Goal: Transaction & Acquisition: Purchase product/service

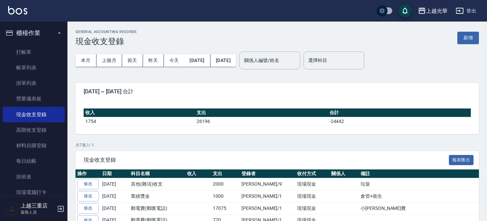
scroll to position [66, 0]
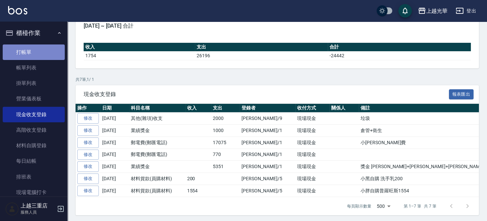
click at [34, 45] on link "打帳單" at bounding box center [34, 53] width 62 height 16
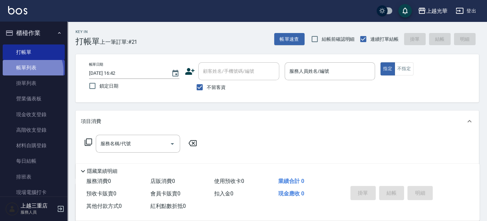
click at [28, 70] on link "帳單列表" at bounding box center [34, 68] width 62 height 16
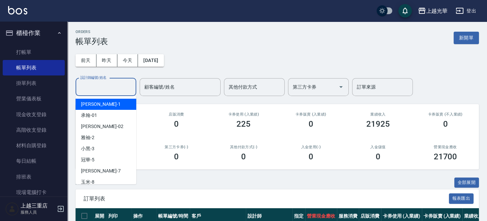
click at [101, 87] on input "設計師編號/姓名" at bounding box center [106, 87] width 55 height 12
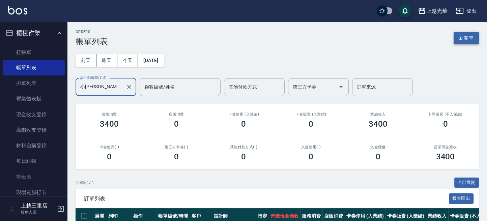
type input "小[PERSON_NAME]-1"
click at [469, 39] on button "新開單" at bounding box center [466, 38] width 25 height 12
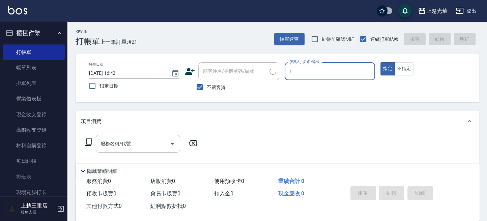
type input "1"
type button "true"
type input "小[PERSON_NAME]-1"
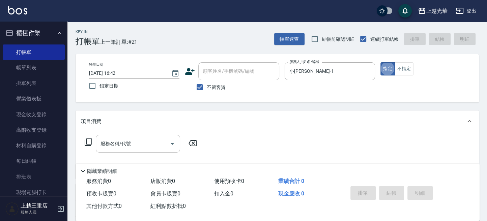
click at [140, 145] on input "服務名稱/代號" at bounding box center [133, 144] width 68 height 12
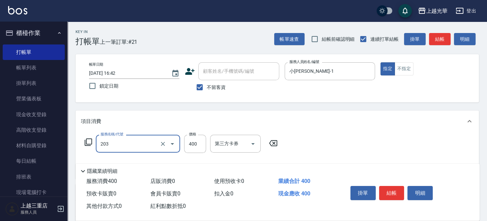
type input "指定單剪(203)"
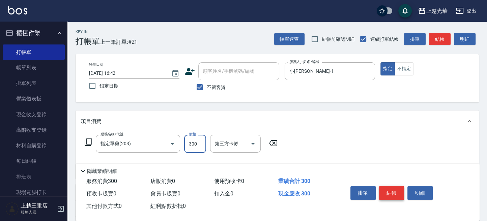
type input "300"
click at [385, 189] on button "結帳" at bounding box center [391, 193] width 25 height 14
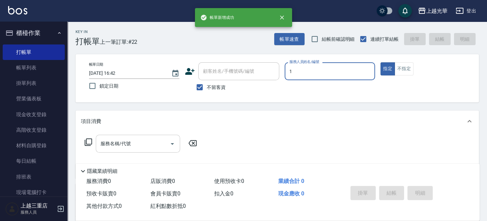
type input "小[PERSON_NAME]-1"
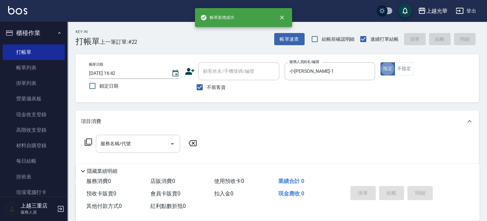
click at [126, 147] on input "服務名稱/代號" at bounding box center [133, 144] width 68 height 12
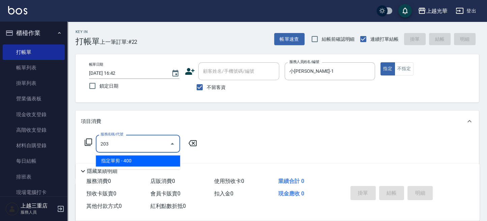
type input "指定單剪(203)"
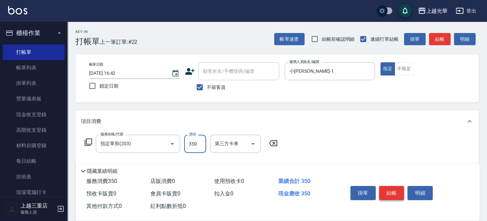
type input "350"
click at [389, 187] on button "結帳" at bounding box center [391, 193] width 25 height 14
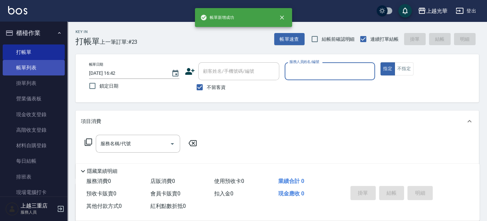
click at [27, 64] on link "帳單列表" at bounding box center [34, 68] width 62 height 16
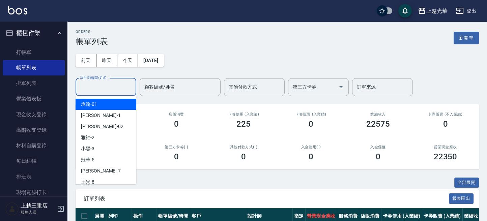
click at [108, 89] on div "設計師編號/姓名 設計師編號/姓名" at bounding box center [106, 87] width 61 height 18
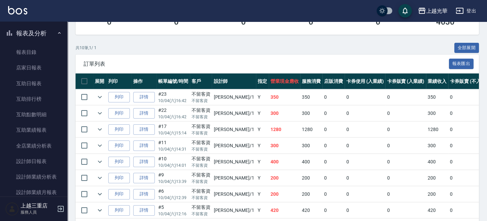
scroll to position [225, 0]
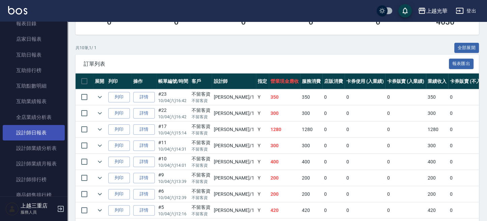
type input "小[PERSON_NAME]-1"
click at [37, 126] on link "設計師日報表" at bounding box center [34, 133] width 62 height 16
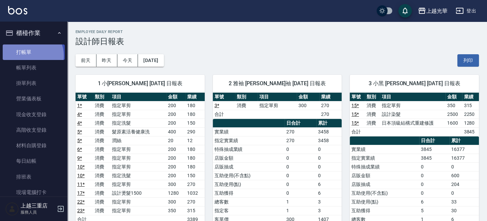
click at [31, 55] on link "打帳單" at bounding box center [34, 53] width 62 height 16
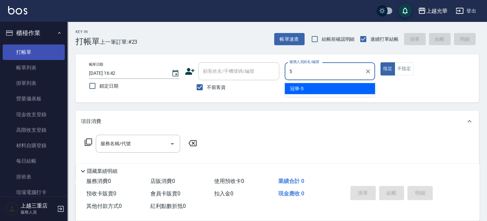
type input "冠華-5"
type button "true"
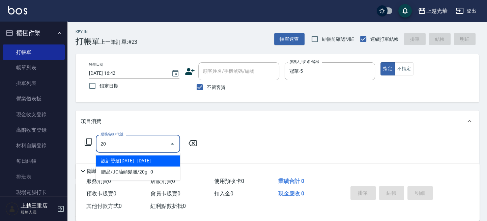
type input "2"
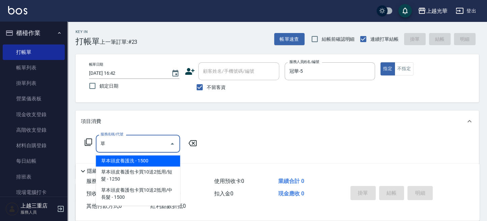
drag, startPoint x: 137, startPoint y: 158, endPoint x: 177, endPoint y: 153, distance: 40.5
click at [138, 158] on span "草本頭皮養護洗 - 1500" at bounding box center [138, 160] width 84 height 11
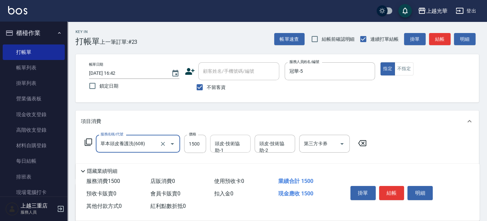
type input "草本頭皮養護洗(608)"
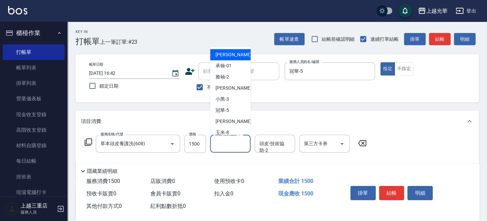
click at [224, 141] on div "頭皮-技術協助-1 頭皮-技術協助-1" at bounding box center [230, 144] width 40 height 18
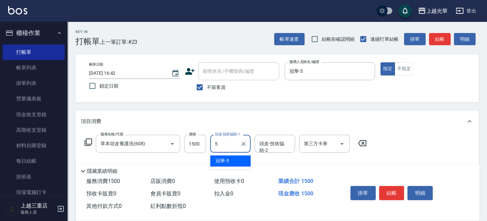
type input "冠華-5"
drag, startPoint x: 451, startPoint y: 63, endPoint x: 443, endPoint y: 40, distance: 23.7
click at [449, 56] on div "帳單日期 [DATE] 16:42 鎖定日期 顧客姓名/手機號碼/編號 顧客姓名/手機號碼/編號 不留客資 服務人員姓名/編號 冠華-5 服務人員姓名/編號 …" at bounding box center [277, 78] width 403 height 48
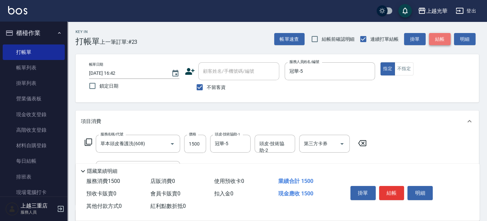
click at [435, 41] on button "結帳" at bounding box center [440, 39] width 22 height 12
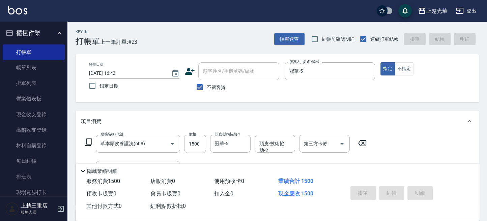
type input "[DATE] 16:55"
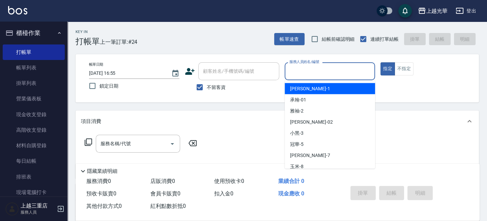
click at [322, 74] on input "服務人員姓名/編號" at bounding box center [330, 71] width 84 height 12
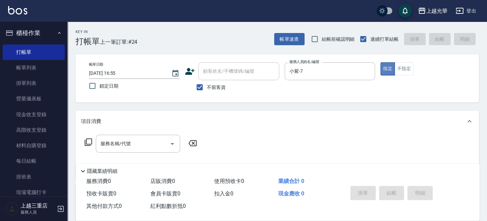
click at [388, 73] on button "指定" at bounding box center [387, 68] width 15 height 13
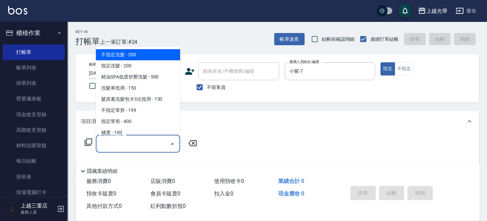
click at [148, 143] on input "服務名稱/代號" at bounding box center [133, 144] width 68 height 12
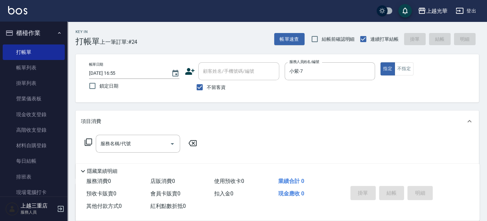
click at [278, 123] on div "項目消費" at bounding box center [273, 121] width 384 height 7
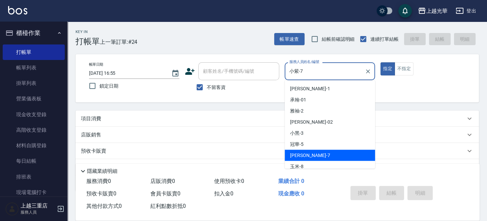
drag, startPoint x: 316, startPoint y: 75, endPoint x: 282, endPoint y: 74, distance: 33.4
click at [282, 74] on div "帳單日期 [DATE] 16:55 鎖定日期 顧客姓名/手機號碼/編號 顧客姓名/手機號碼/編號 不留客資 服務人員姓名/編號 [PERSON_NAME]-7…" at bounding box center [277, 78] width 387 height 32
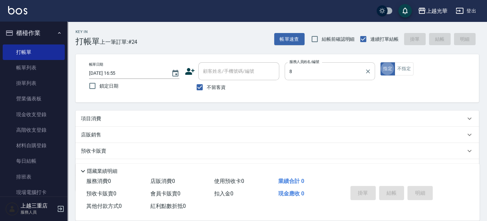
type input "玉米-8"
click at [160, 113] on div "項目消費" at bounding box center [277, 119] width 403 height 16
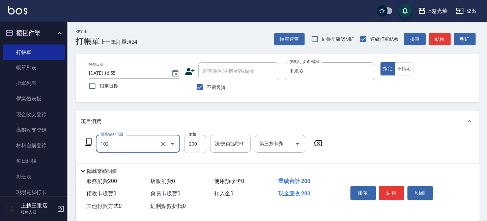
type input "指定洗髮(102)"
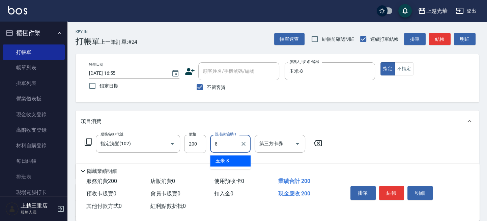
type input "玉米-8"
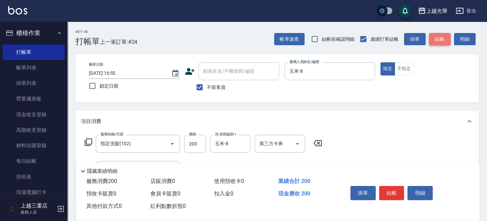
click at [438, 37] on button "結帳" at bounding box center [440, 39] width 22 height 12
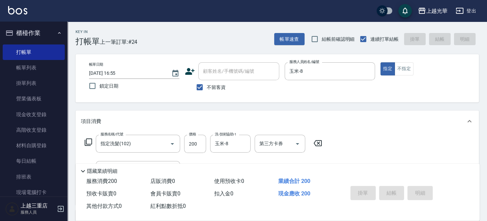
type input "[DATE] 16:57"
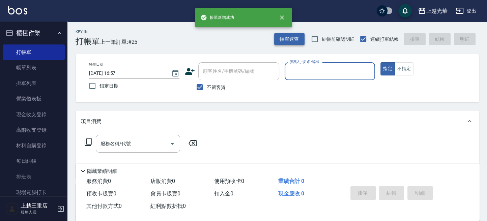
click at [280, 39] on button "帳單速查" at bounding box center [289, 39] width 30 height 12
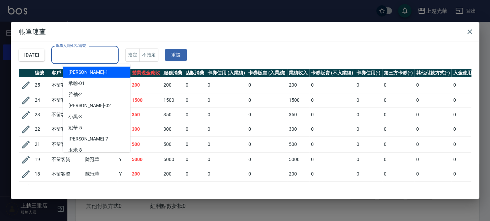
drag, startPoint x: 110, startPoint y: 57, endPoint x: 124, endPoint y: 54, distance: 14.3
click at [110, 56] on input "服務人員姓名/編號" at bounding box center [84, 55] width 61 height 12
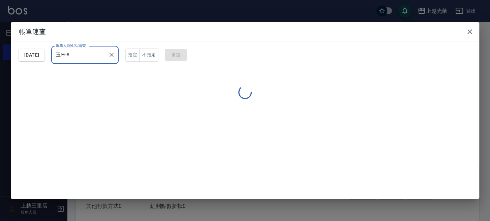
type input "玉米-8"
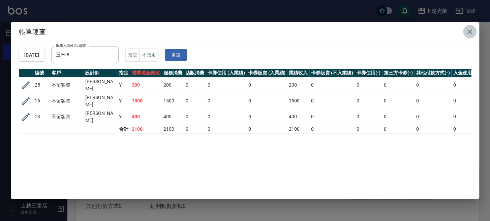
click at [468, 32] on icon "button" at bounding box center [470, 32] width 8 height 8
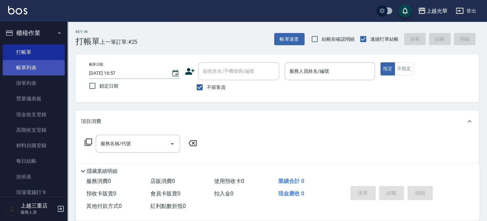
drag, startPoint x: 25, startPoint y: 70, endPoint x: 61, endPoint y: 70, distance: 36.4
click at [25, 70] on link "帳單列表" at bounding box center [34, 68] width 62 height 16
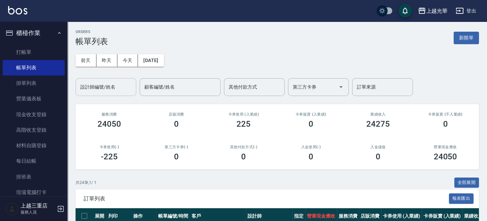
click at [100, 85] on input "設計師編號/姓名" at bounding box center [106, 87] width 55 height 12
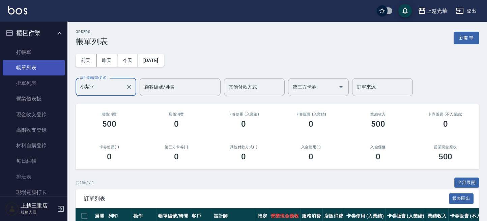
type input "小紫-7"
click at [45, 69] on link "帳單列表" at bounding box center [34, 68] width 62 height 16
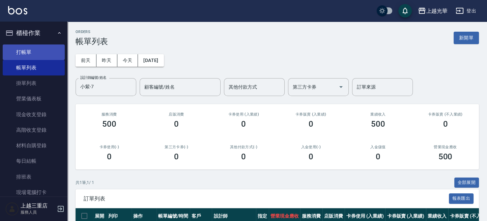
click at [21, 50] on link "打帳單" at bounding box center [34, 53] width 62 height 16
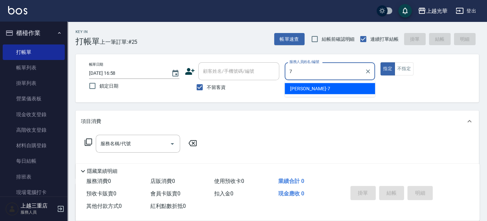
type input "小紫-7"
type button "true"
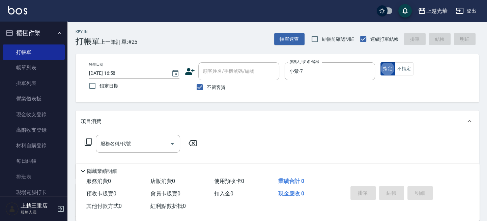
drag, startPoint x: 383, startPoint y: 67, endPoint x: 340, endPoint y: 95, distance: 51.6
click at [383, 68] on button "指定" at bounding box center [387, 68] width 15 height 13
click at [138, 142] on input "服務名稱/代號" at bounding box center [133, 144] width 68 height 12
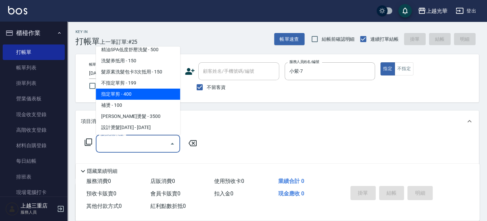
scroll to position [45, 0]
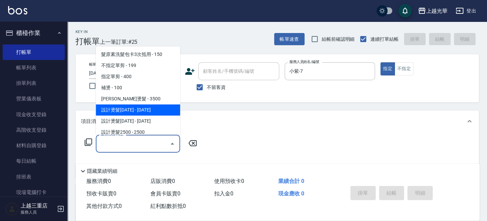
click at [144, 107] on span "設計燙髮[DATE] - [DATE]" at bounding box center [138, 110] width 84 height 11
type input "設計燙髮1500(305)"
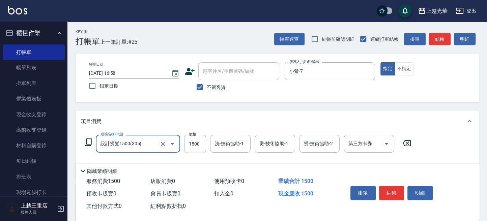
click at [164, 144] on icon "Clear" at bounding box center [163, 144] width 7 height 7
click at [132, 143] on input "服務名稱/代號" at bounding box center [128, 144] width 59 height 12
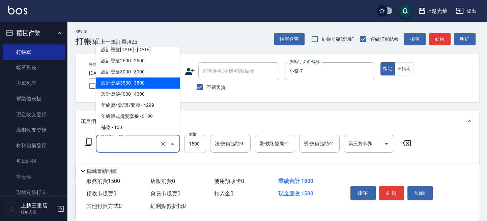
scroll to position [161, 0]
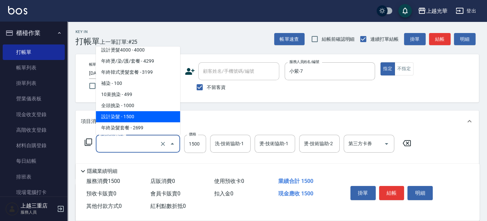
drag, startPoint x: 138, startPoint y: 118, endPoint x: 177, endPoint y: 141, distance: 45.1
click at [138, 118] on span "設計染髮 - 1500" at bounding box center [138, 116] width 84 height 11
type input "設計染髮(404)"
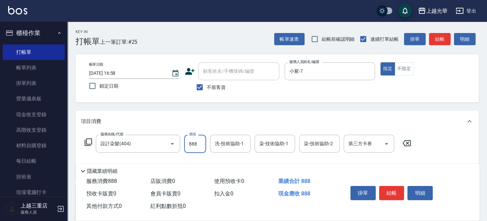
type input "888"
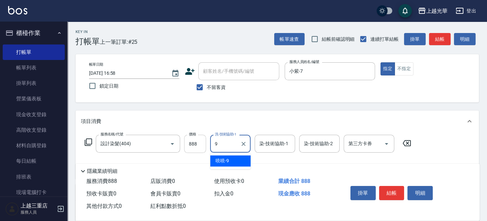
type input "喨喨-9"
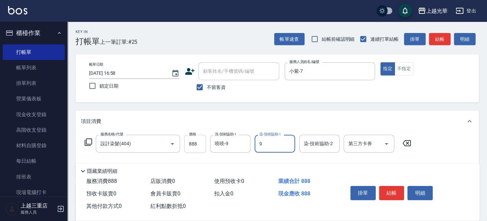
type input "喨喨-9"
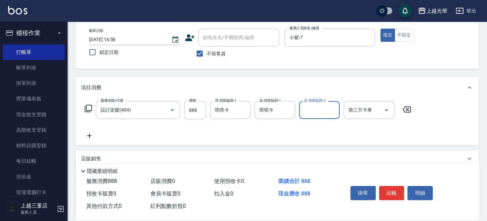
scroll to position [45, 0]
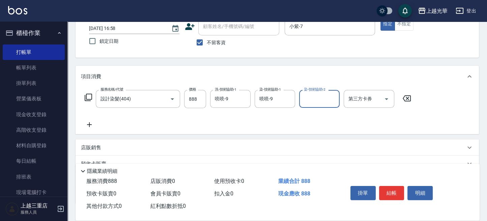
click at [87, 125] on icon at bounding box center [89, 125] width 17 height 8
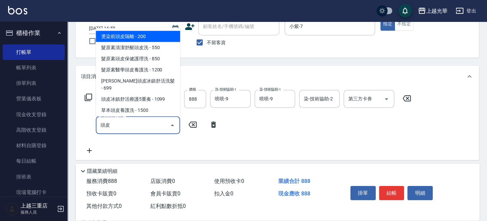
click at [150, 37] on span "燙染前頭皮隔離 - 200" at bounding box center [138, 36] width 84 height 11
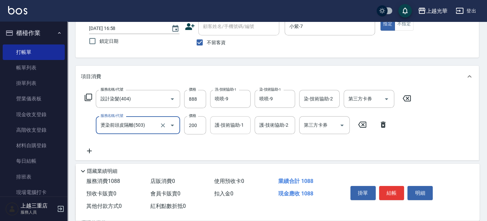
type input "燙染前頭皮隔離(503)"
click at [235, 127] on div "護-技術協助-1 護-技術協助-1" at bounding box center [230, 125] width 40 height 18
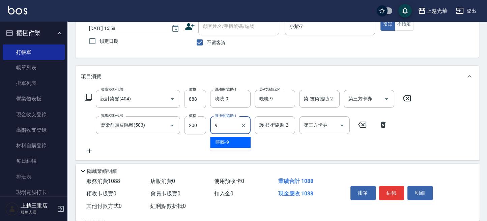
type input "喨喨-9"
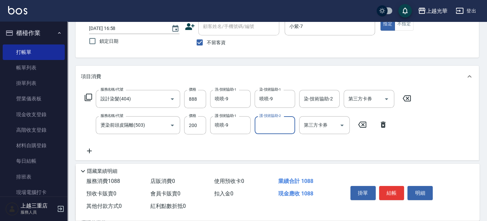
click at [90, 151] on icon at bounding box center [89, 151] width 17 height 8
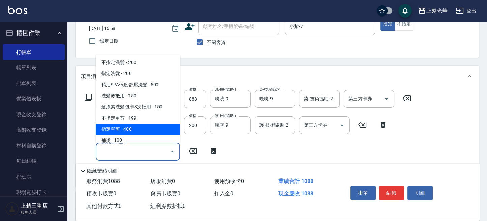
drag, startPoint x: 122, startPoint y: 153, endPoint x: 112, endPoint y: 129, distance: 26.0
click at [112, 129] on span "指定單剪 - 400" at bounding box center [138, 129] width 84 height 11
type input "指定單剪(203)"
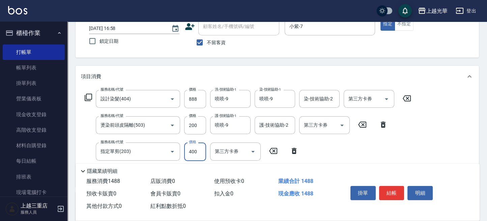
click at [193, 154] on input "400" at bounding box center [195, 152] width 22 height 18
type input "300"
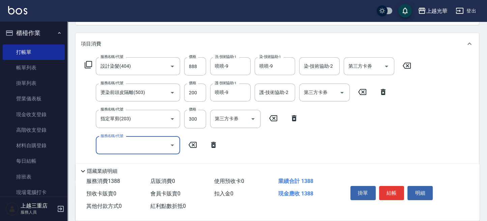
scroll to position [90, 0]
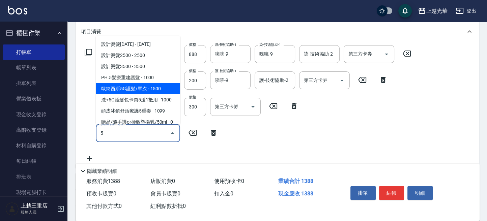
click at [144, 89] on span "歐納西斯5G護髮/單次 - 1500" at bounding box center [138, 88] width 84 height 11
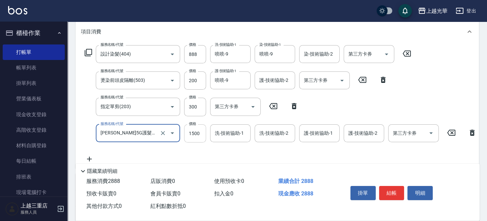
type input "[PERSON_NAME]5G護髮/單次(514)"
type input "1000"
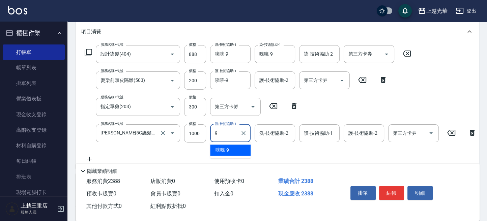
type input "喨喨-9"
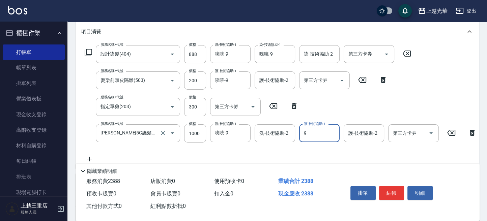
type input "喨喨-9"
click at [421, 95] on div "服務名稱/代號 設計染髮(404) 服務名稱/代號 價格 888 價格 洗-技術協助-1 喨喨-9 洗-技術協助-1 染-技術協助-1 喨喨-9 染-技術協助…" at bounding box center [281, 104] width 400 height 118
click at [399, 190] on button "結帳" at bounding box center [391, 193] width 25 height 14
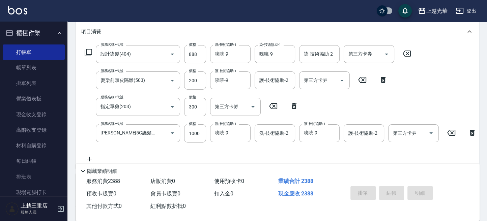
type input "[DATE] 17:03"
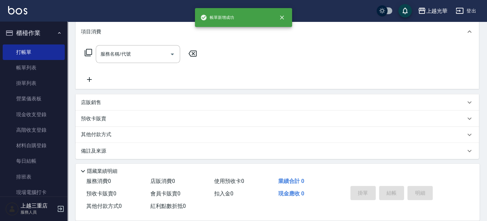
scroll to position [0, 0]
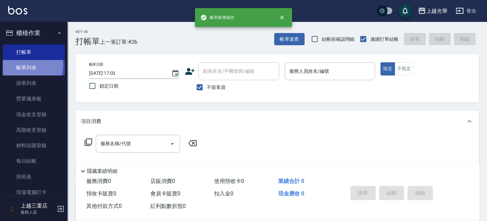
click at [23, 65] on link "帳單列表" at bounding box center [34, 68] width 62 height 16
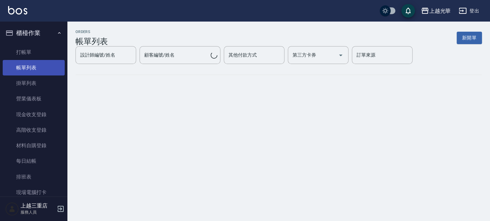
click at [42, 66] on link "帳單列表" at bounding box center [34, 68] width 62 height 16
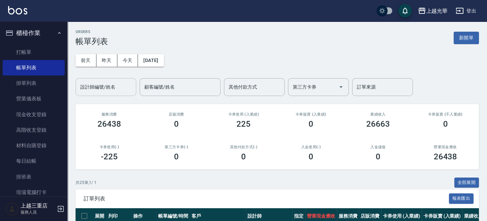
click at [105, 86] on div "設計師編號/姓名 設計師編號/姓名" at bounding box center [106, 87] width 61 height 18
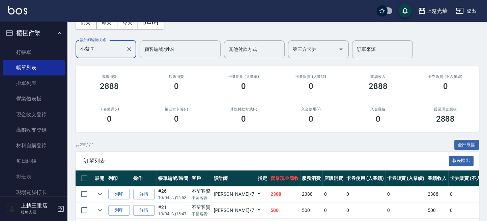
scroll to position [68, 0]
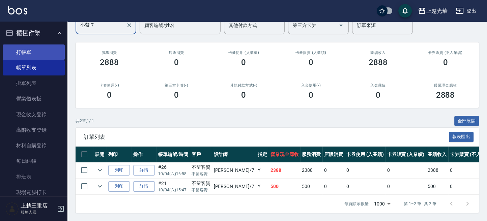
type input "小紫-7"
click at [42, 50] on link "打帳單" at bounding box center [34, 53] width 62 height 16
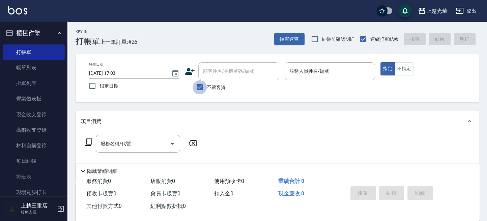
click at [196, 87] on input "不留客資" at bounding box center [200, 87] width 14 height 14
checkbox input "false"
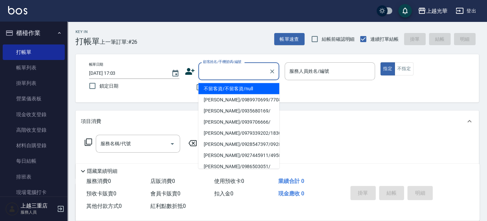
click at [215, 71] on input "顧客姓名/手機號碼/編號" at bounding box center [233, 71] width 65 height 12
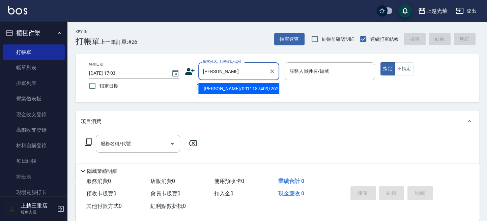
click at [216, 76] on input "[PERSON_NAME]" at bounding box center [233, 71] width 65 height 12
click at [220, 93] on li "[PERSON_NAME]/0911187409/2627" at bounding box center [238, 88] width 81 height 11
type input "[PERSON_NAME]/0911187409/2627"
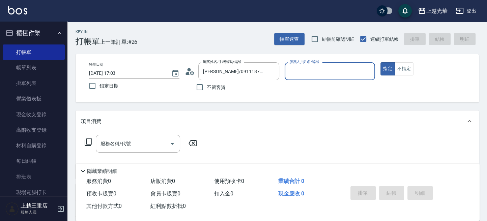
type input "小黑-3"
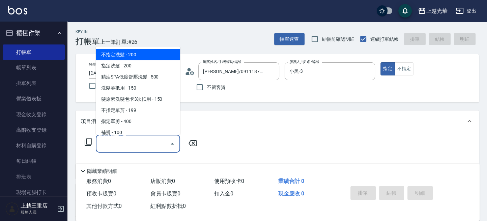
click at [123, 143] on input "服務名稱/代號" at bounding box center [133, 144] width 68 height 12
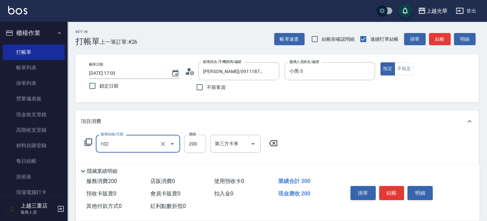
type input "指定洗髮(102)"
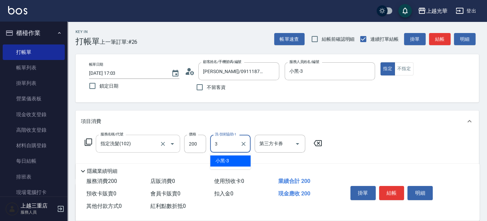
type input "小黑-3"
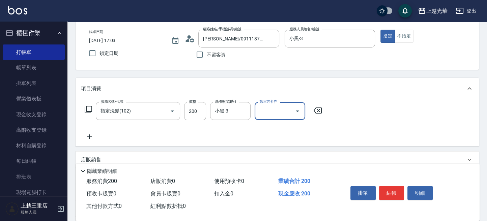
scroll to position [45, 0]
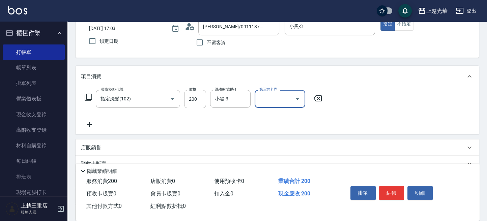
click at [93, 122] on icon at bounding box center [89, 125] width 17 height 8
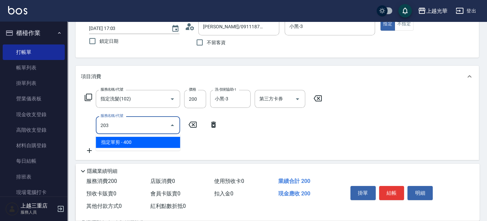
type input "指定單剪(203)"
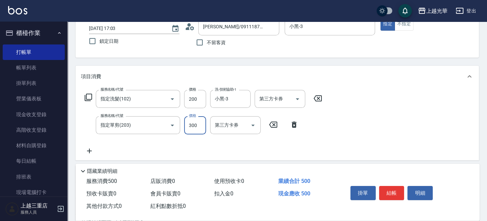
type input "300"
click at [386, 186] on button "結帳" at bounding box center [391, 193] width 25 height 14
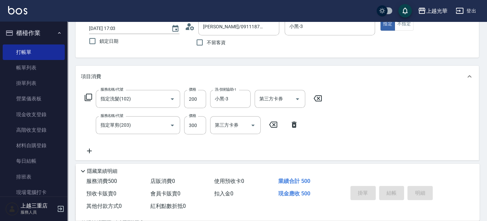
type input "[DATE] 17:07"
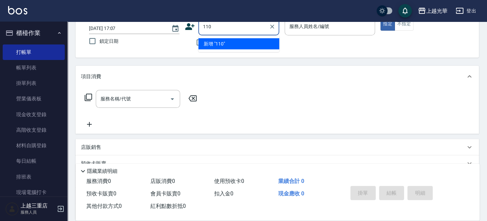
type input "110"
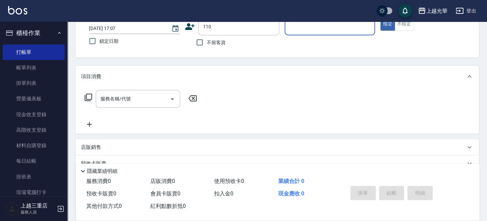
click at [380, 18] on button "指定" at bounding box center [387, 24] width 15 height 13
type button "true"
type input "[PERSON_NAME]/0922664220/110"
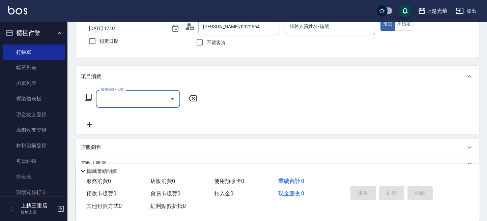
type input "小黑-3"
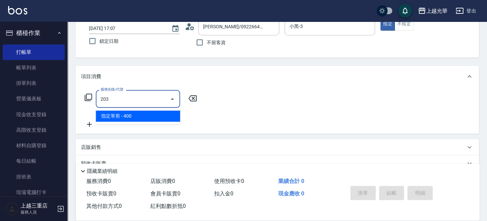
type input "指定單剪(203)"
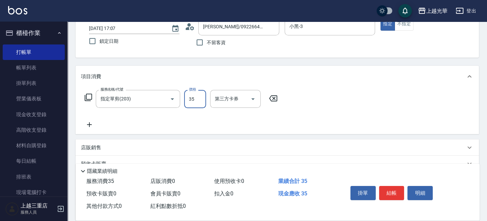
type input "350"
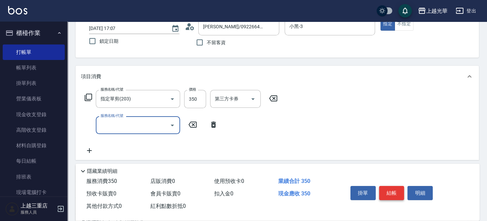
click at [401, 194] on button "結帳" at bounding box center [391, 193] width 25 height 14
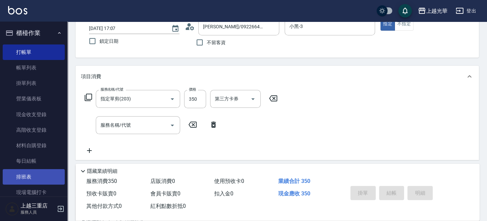
type input "[DATE] 17:35"
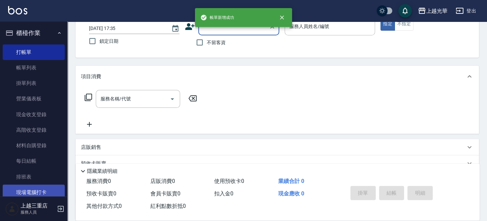
scroll to position [0, 0]
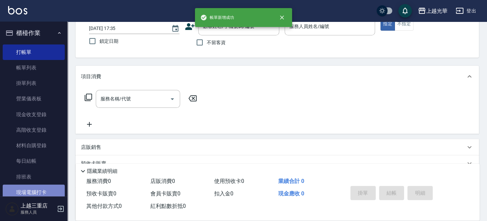
click at [40, 187] on link "現場電腦打卡" at bounding box center [34, 193] width 62 height 16
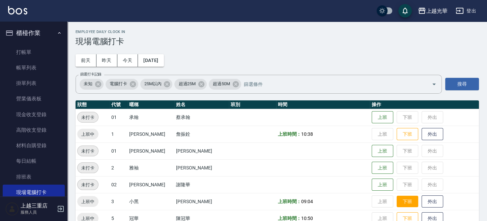
click at [397, 198] on button "下班" at bounding box center [408, 202] width 22 height 12
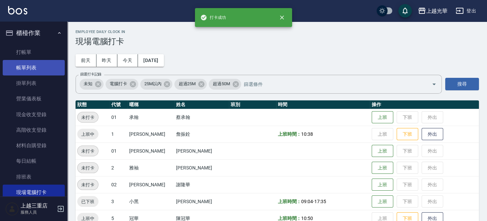
click at [24, 67] on link "帳單列表" at bounding box center [34, 68] width 62 height 16
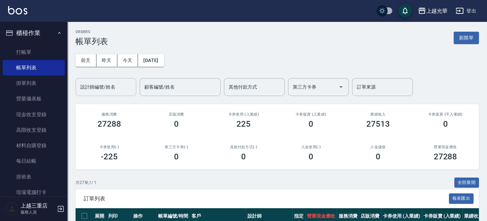
click at [88, 89] on input "設計師編號/姓名" at bounding box center [106, 87] width 55 height 12
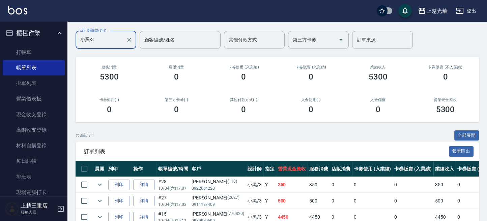
scroll to position [84, 0]
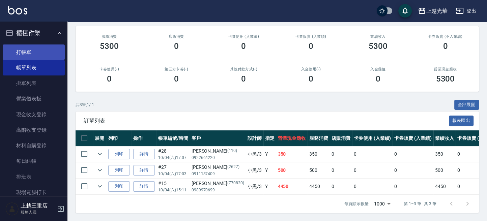
type input "小黑-3"
click at [22, 50] on link "打帳單" at bounding box center [34, 53] width 62 height 16
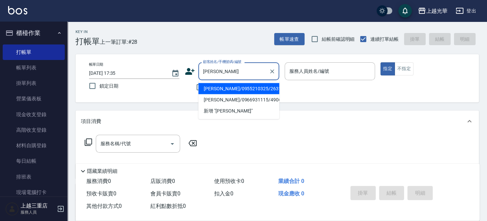
click at [240, 85] on li "[PERSON_NAME]/0955210325/2631" at bounding box center [238, 88] width 81 height 11
type input "[PERSON_NAME]/0955210325/2631"
type input "小黑-3"
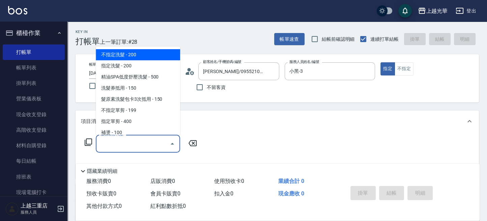
click at [146, 143] on input "服務名稱/代號" at bounding box center [133, 144] width 68 height 12
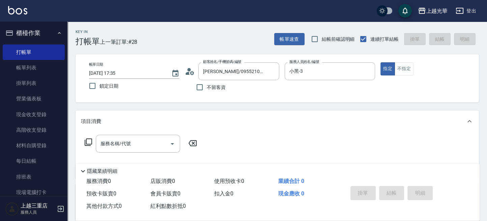
click at [89, 143] on icon at bounding box center [88, 142] width 8 height 8
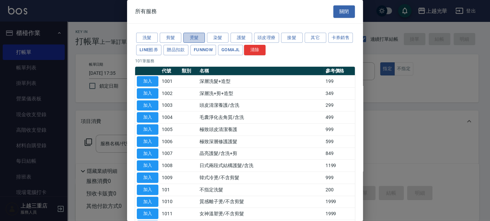
click at [200, 37] on button "燙髮" at bounding box center [194, 38] width 22 height 10
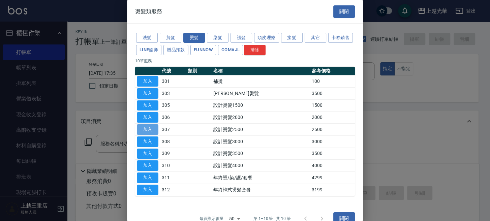
click at [149, 132] on button "加入" at bounding box center [148, 129] width 22 height 10
type input "設計燙髮2500(307)"
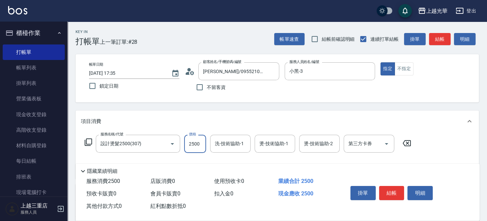
click at [201, 145] on input "2500" at bounding box center [195, 144] width 22 height 18
type input "2800"
type input "小黑-3"
click at [328, 147] on input "燙-技術協助-2" at bounding box center [319, 144] width 34 height 12
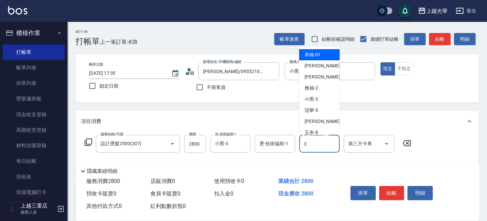
type input "小黑-3"
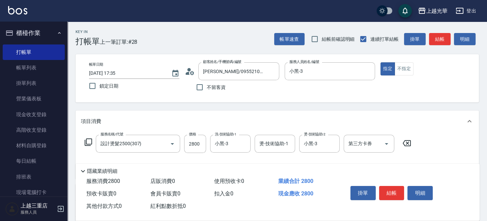
click at [85, 142] on icon at bounding box center [88, 142] width 7 height 7
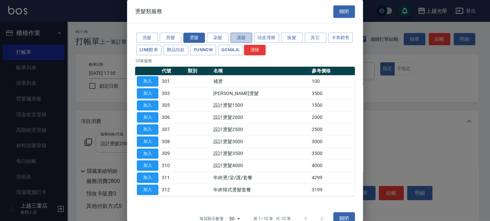
click at [233, 37] on button "護髮" at bounding box center [242, 38] width 22 height 10
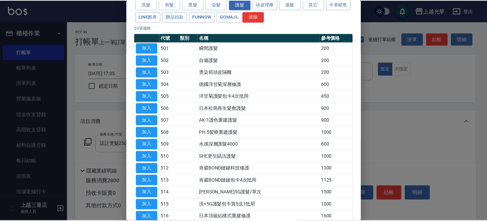
scroll to position [45, 0]
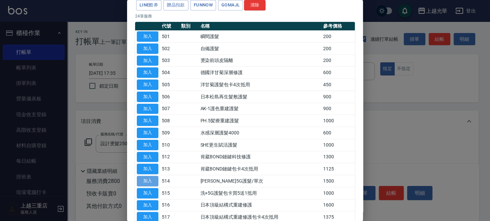
click at [155, 179] on button "加入" at bounding box center [148, 181] width 22 height 10
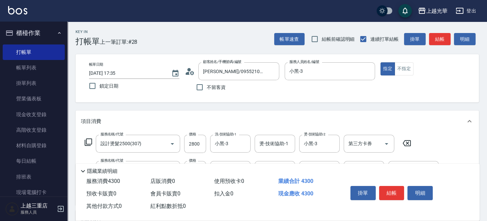
scroll to position [90, 0]
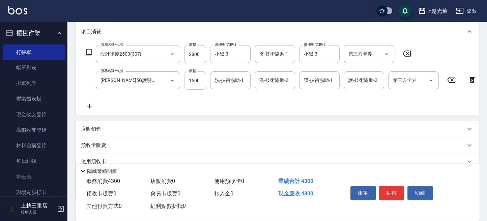
click at [196, 78] on input "1500" at bounding box center [195, 80] width 22 height 18
type input "1400"
type input "小黑-3"
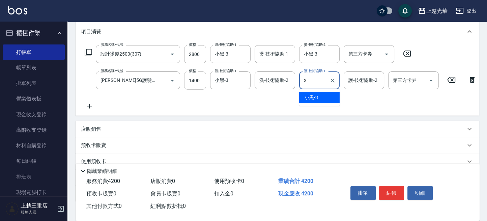
type input "小黑-3"
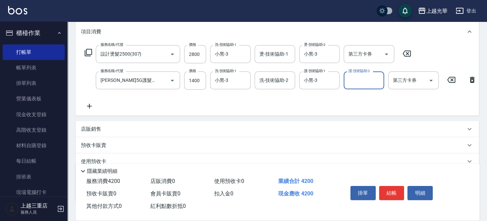
click at [82, 133] on p "店販銷售" at bounding box center [91, 129] width 20 height 7
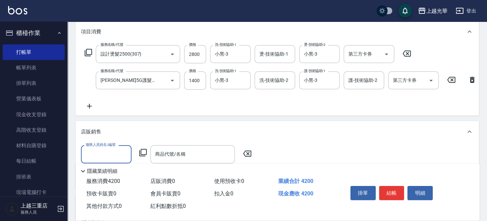
scroll to position [0, 0]
type input "小黑-3"
click at [140, 157] on icon at bounding box center [143, 153] width 8 height 8
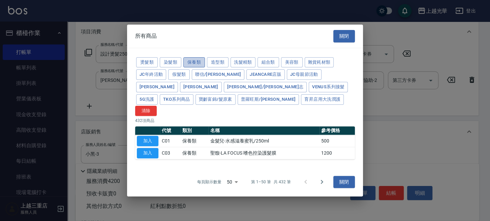
click at [195, 68] on button "保養類" at bounding box center [194, 62] width 22 height 10
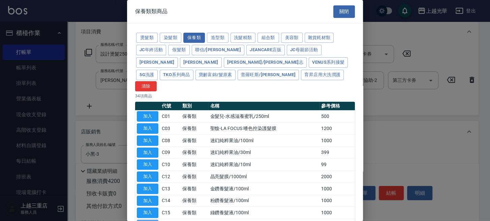
click at [156, 220] on button "加入" at bounding box center [148, 225] width 22 height 10
type input "水漾髮鍵修護霜/150ml/粉紅色"
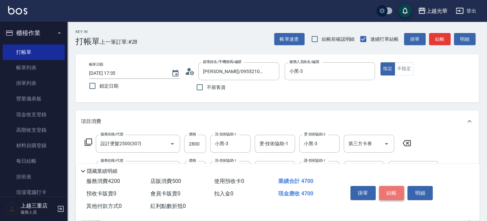
click at [402, 186] on button "結帳" at bounding box center [391, 193] width 25 height 14
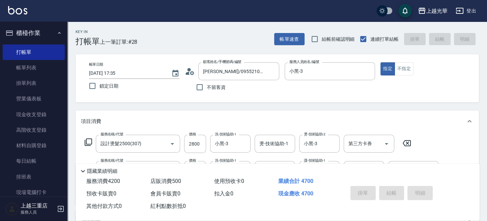
type input "[DATE] 17:36"
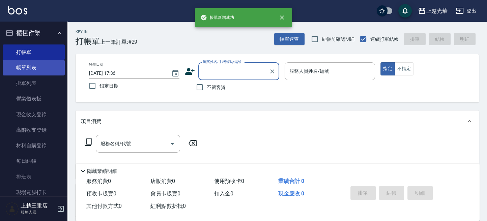
click at [27, 63] on link "帳單列表" at bounding box center [34, 68] width 62 height 16
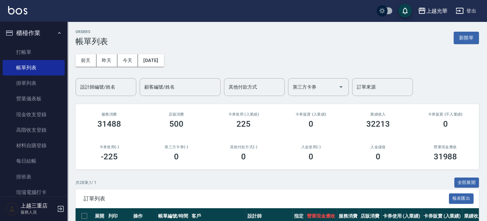
click at [99, 85] on input "設計師編號/姓名" at bounding box center [106, 87] width 55 height 12
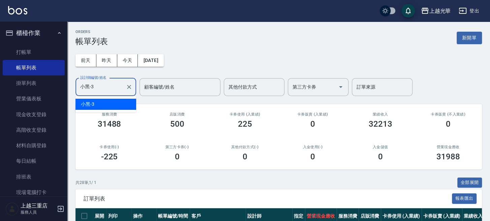
type input "小黑-3"
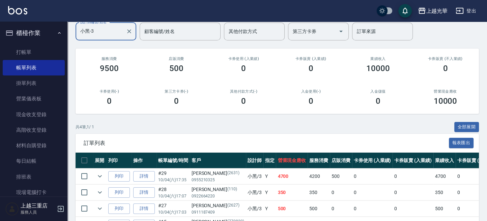
scroll to position [100, 0]
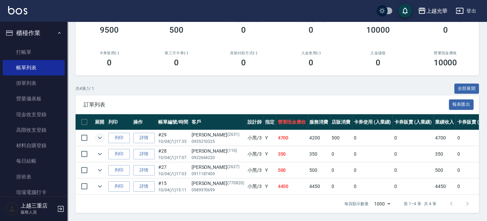
click at [98, 134] on icon "expand row" at bounding box center [100, 138] width 8 height 8
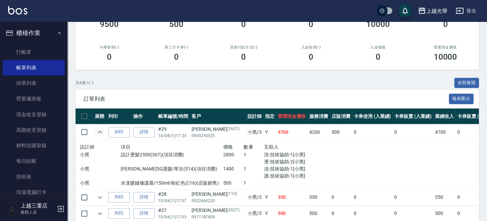
scroll to position [145, 0]
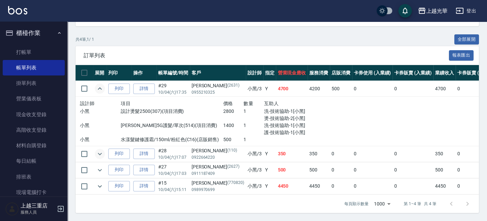
click at [100, 154] on icon "expand row" at bounding box center [100, 154] width 8 height 8
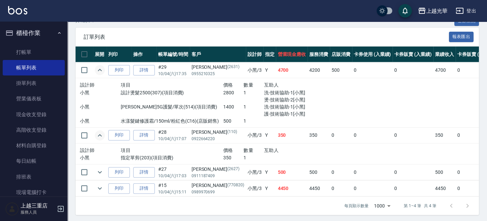
scroll to position [170, 0]
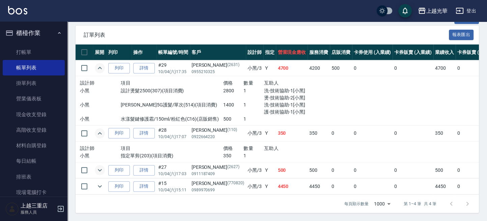
click at [103, 166] on icon "expand row" at bounding box center [100, 170] width 8 height 8
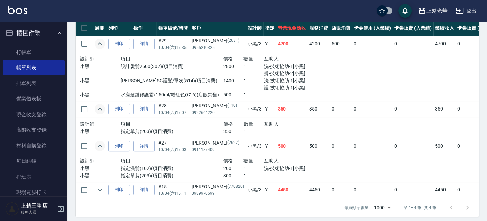
scroll to position [197, 0]
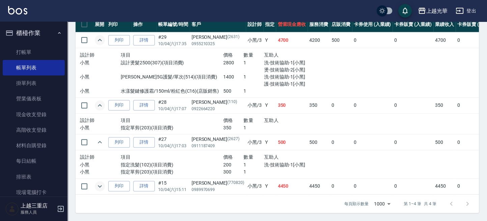
click at [96, 182] on icon "expand row" at bounding box center [100, 186] width 8 height 8
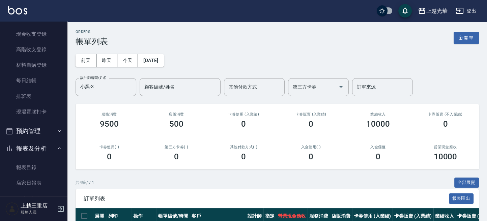
scroll to position [0, 0]
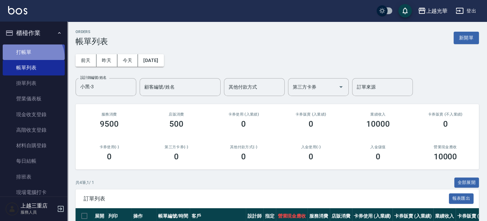
click at [31, 58] on link "打帳單" at bounding box center [34, 53] width 62 height 16
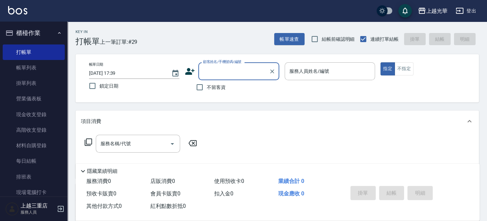
drag, startPoint x: 326, startPoint y: 74, endPoint x: 327, endPoint y: 80, distance: 6.5
click at [326, 74] on input "服務人員姓名/編號" at bounding box center [330, 71] width 84 height 12
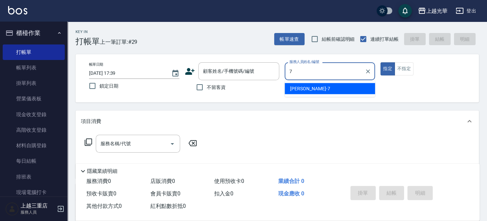
type input "小紫-7"
type button "true"
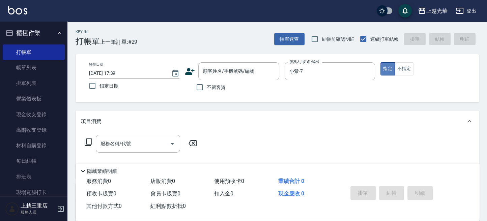
click at [385, 70] on button "指定" at bounding box center [387, 68] width 15 height 13
drag, startPoint x: 114, startPoint y: 147, endPoint x: 116, endPoint y: 139, distance: 8.9
click at [113, 148] on input "服務名稱/代號" at bounding box center [133, 144] width 68 height 12
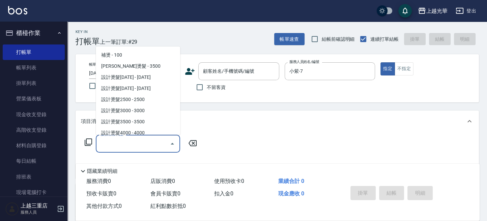
scroll to position [90, 0]
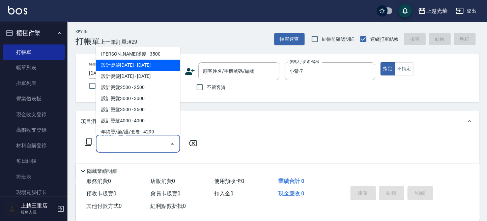
click at [147, 67] on span "設計燙髮[DATE] - [DATE]" at bounding box center [138, 65] width 84 height 11
type input "設計燙髮1500(305)"
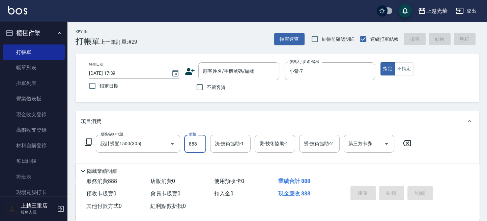
type input "888"
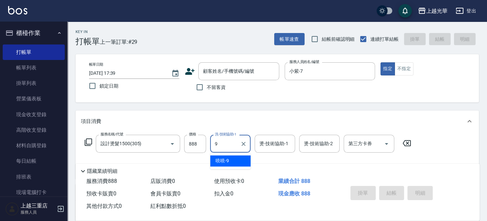
type input "喨喨-9"
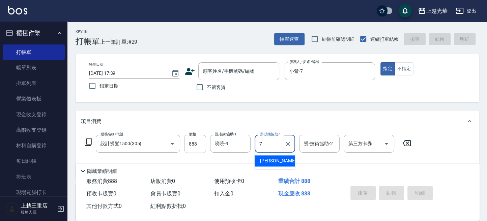
type input "小紫-7"
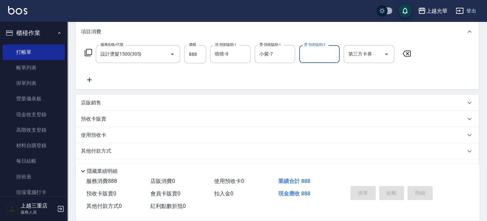
click at [90, 78] on icon at bounding box center [89, 80] width 17 height 8
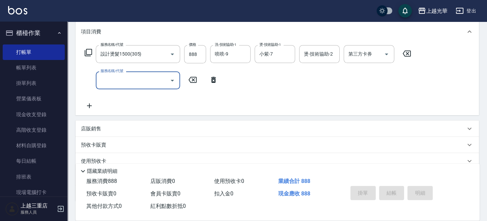
click at [114, 80] on input "服務名稱/代號" at bounding box center [133, 81] width 68 height 12
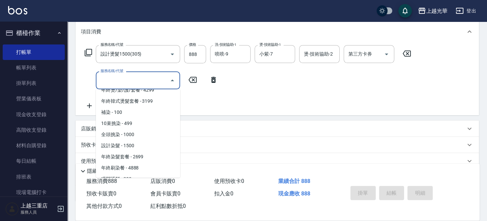
scroll to position [225, 0]
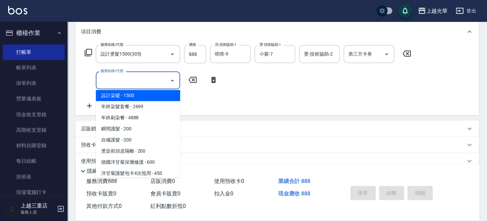
click at [150, 98] on span "設計染髮 - 1500" at bounding box center [138, 95] width 84 height 11
type input "設計染髮(404)"
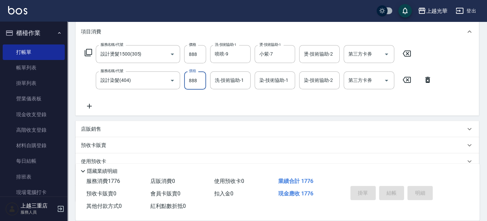
type input "888"
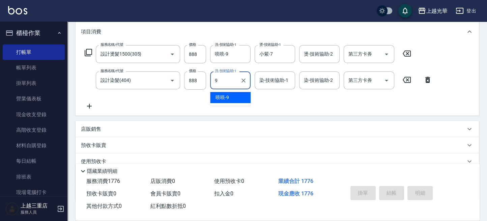
type input "喨喨-9"
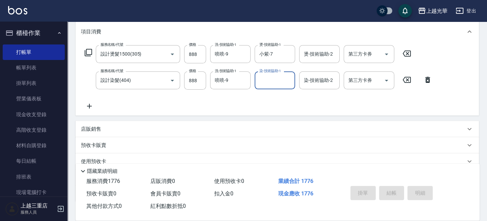
type input "7"
type input "喨喨-9"
click at [91, 106] on icon at bounding box center [89, 106] width 5 height 5
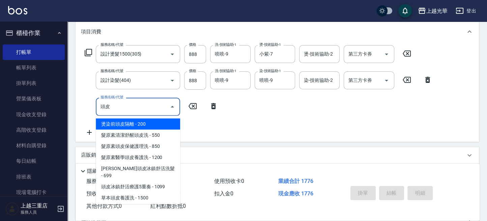
drag, startPoint x: 159, startPoint y: 121, endPoint x: 189, endPoint y: 121, distance: 29.7
click at [160, 121] on span "燙染前頭皮隔離 - 200" at bounding box center [138, 124] width 84 height 11
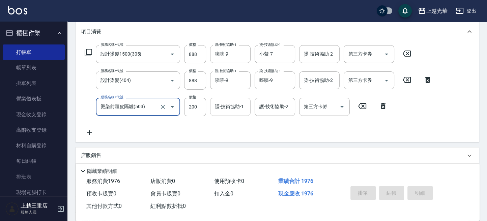
type input "燙染前頭皮隔離(503)"
drag, startPoint x: 221, startPoint y: 108, endPoint x: 217, endPoint y: 112, distance: 6.0
click at [217, 112] on input "護-技術協助-1" at bounding box center [230, 107] width 34 height 12
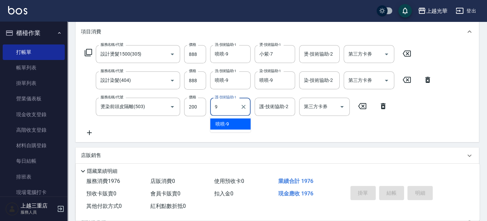
type input "喨喨-9"
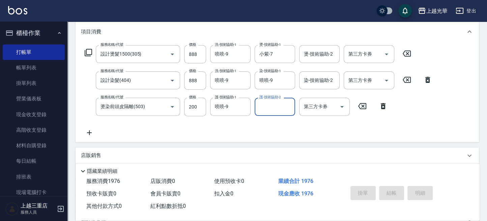
click at [89, 131] on icon at bounding box center [89, 133] width 5 height 5
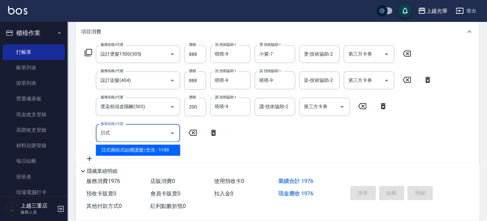
click at [170, 149] on span "日式兩段式結構護髮/含洗 - 1199" at bounding box center [138, 150] width 84 height 11
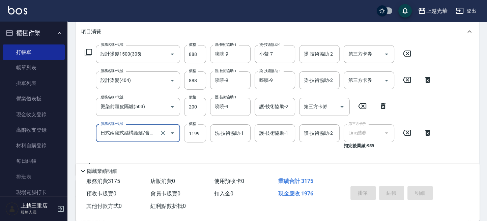
type input "日式兩段式結構護髮/含洗(1008)"
click at [193, 136] on input "1199" at bounding box center [195, 133] width 22 height 18
type input "1600"
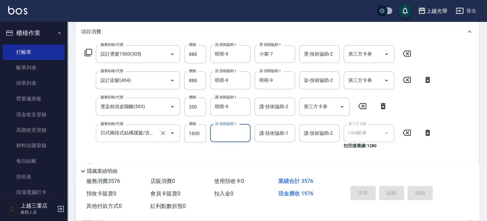
click at [155, 132] on input "日式兩段式結構護髮/含洗(1008)" at bounding box center [128, 133] width 59 height 12
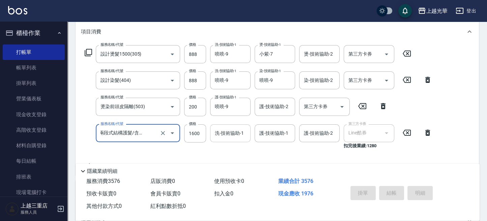
click at [229, 133] on div "洗-技術協助-1 洗-技術協助-1" at bounding box center [230, 133] width 40 height 18
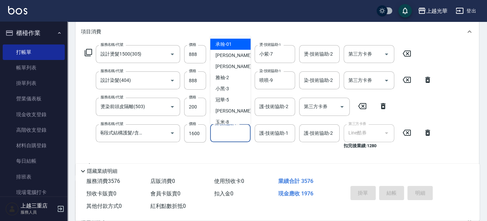
scroll to position [0, 0]
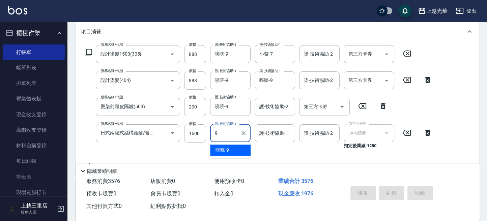
type input "喨喨-9"
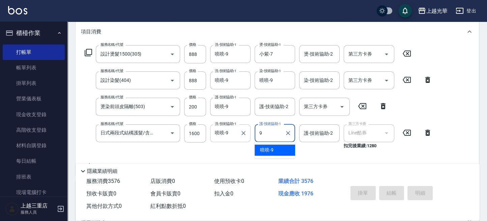
type input "喨喨-9"
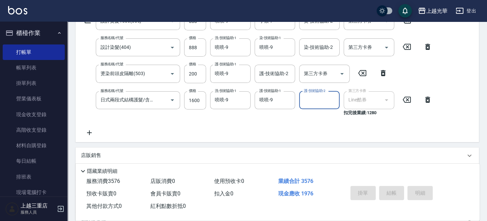
scroll to position [135, 0]
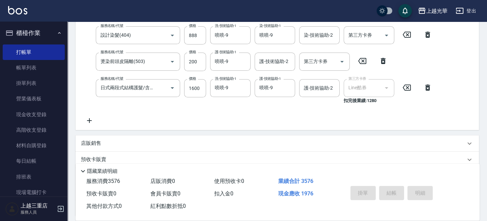
click at [243, 125] on div "服務名稱/代號 設計燙髮1500(305) 服務名稱/代號 價格 888 價格 洗-技術協助-1 喨喨-9 洗-技術協助-1 燙-技術協助-1 小紫-7 燙-…" at bounding box center [277, 63] width 403 height 133
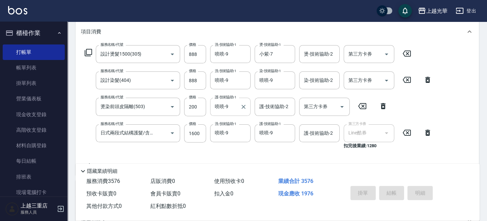
scroll to position [0, 0]
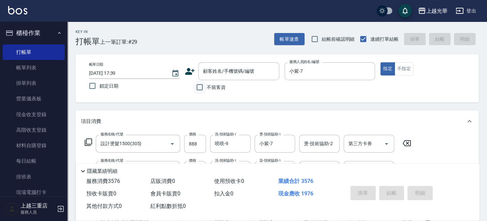
click at [204, 89] on input "不留客資" at bounding box center [200, 87] width 14 height 14
checkbox input "true"
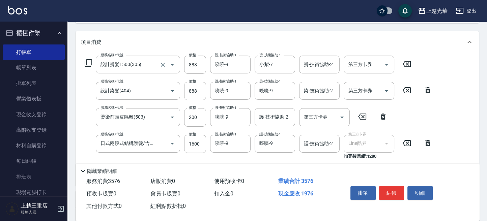
scroll to position [90, 0]
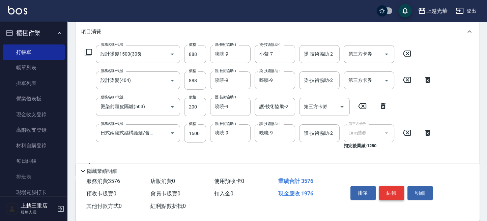
click at [401, 192] on button "結帳" at bounding box center [391, 193] width 25 height 14
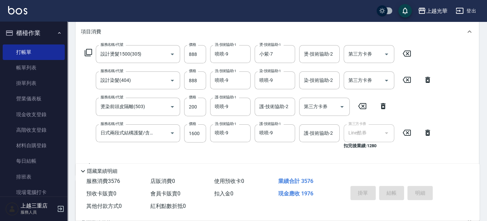
type input "[DATE] 17:41"
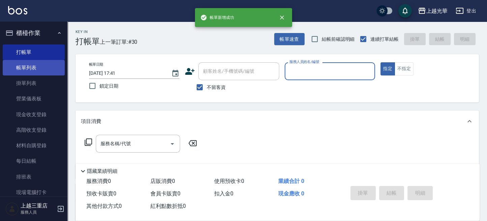
drag, startPoint x: 48, startPoint y: 67, endPoint x: 25, endPoint y: 67, distance: 23.3
click at [48, 67] on link "帳單列表" at bounding box center [34, 68] width 62 height 16
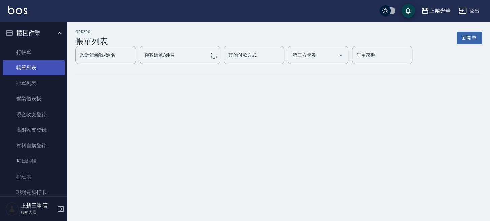
click at [25, 67] on link "帳單列表" at bounding box center [34, 68] width 62 height 16
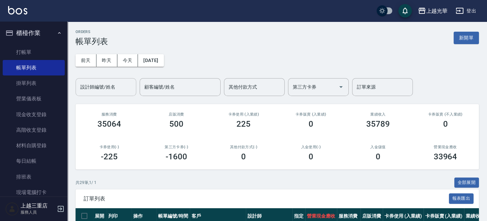
click at [105, 91] on input "設計師編號/姓名" at bounding box center [106, 87] width 55 height 12
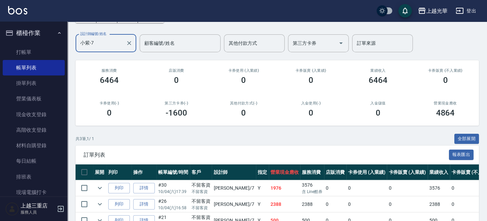
scroll to position [84, 0]
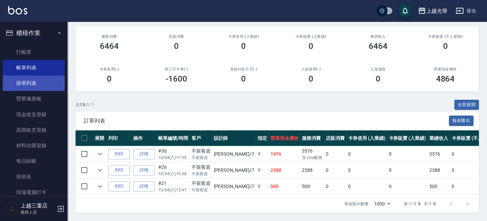
type input "小紫-7"
click at [45, 80] on link "掛單列表" at bounding box center [34, 84] width 62 height 16
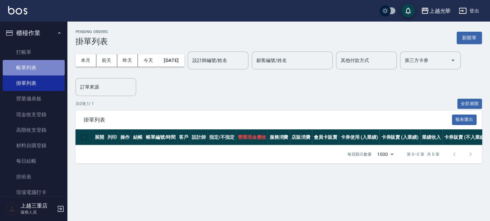
click at [39, 67] on link "帳單列表" at bounding box center [34, 68] width 62 height 16
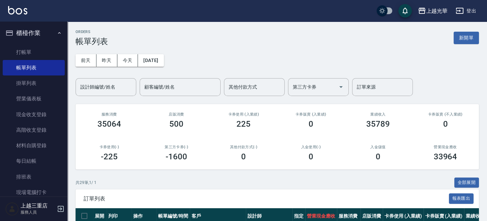
click at [90, 84] on div "設計師編號/姓名 設計師編號/姓名" at bounding box center [106, 87] width 61 height 18
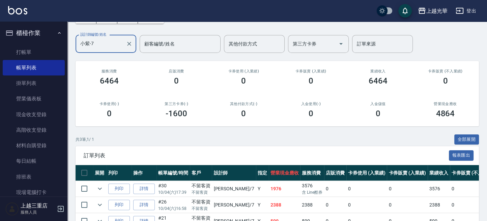
scroll to position [84, 0]
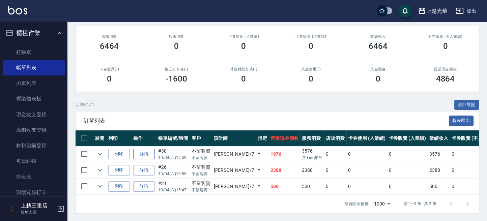
type input "小紫-7"
click at [151, 149] on link "詳情" at bounding box center [144, 154] width 22 height 10
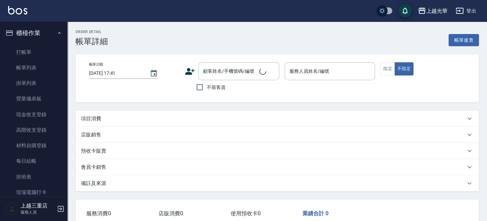
type input "[DATE] 17:39"
checkbox input "true"
type input "小紫-7"
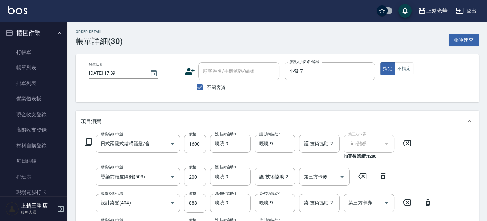
scroll to position [135, 0]
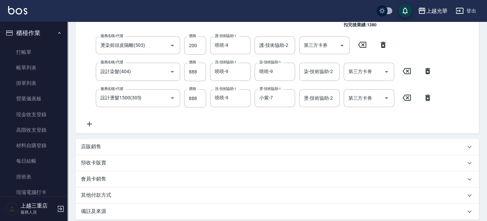
type input "日式兩段式結構護髮/含洗(1008)"
type input "燙染前頭皮隔離(503)"
type input "設計染髮(404)"
type input "設計燙髮1500(305)"
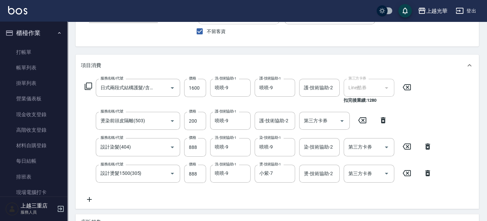
scroll to position [45, 0]
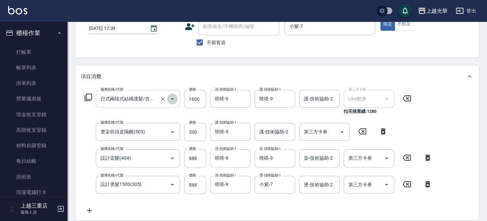
click at [172, 99] on icon "Open" at bounding box center [172, 99] width 3 height 2
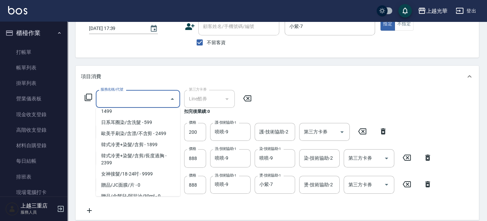
scroll to position [0, 0]
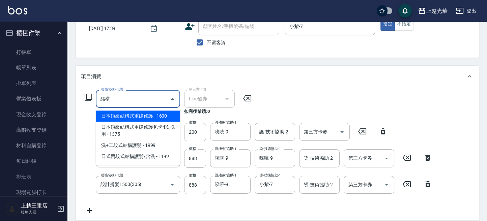
click at [150, 116] on span "日本頂級結構式重建修護 - 1600" at bounding box center [138, 116] width 84 height 11
type input "日本頂級結構式重建修護(516)"
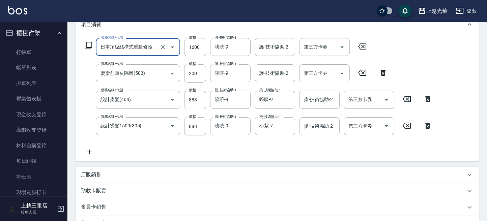
scroll to position [180, 0]
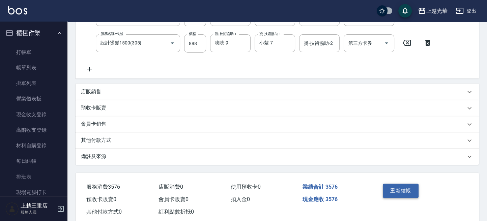
type input "日本頂級結構式重建修護(516)"
click at [413, 194] on button "重新結帳" at bounding box center [401, 191] width 36 height 14
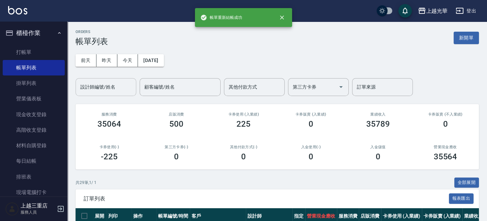
click at [99, 82] on div "設計師編號/姓名 設計師編號/姓名" at bounding box center [106, 87] width 61 height 18
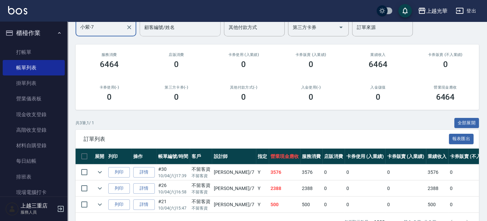
scroll to position [84, 0]
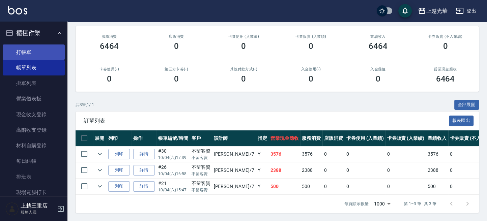
type input "小紫-7"
click at [21, 46] on link "打帳單" at bounding box center [34, 53] width 62 height 16
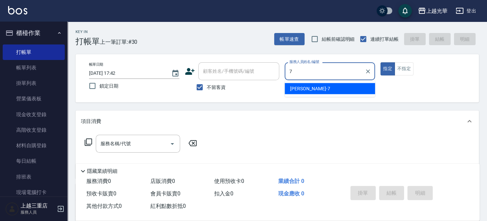
type input "小紫-7"
type button "true"
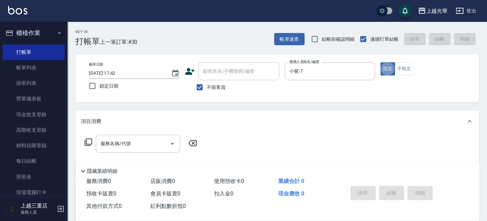
drag, startPoint x: 390, startPoint y: 66, endPoint x: 378, endPoint y: 73, distance: 13.9
click at [389, 66] on button "指定" at bounding box center [387, 68] width 15 height 13
click at [119, 142] on div "服務名稱/代號 服務名稱/代號" at bounding box center [138, 144] width 84 height 18
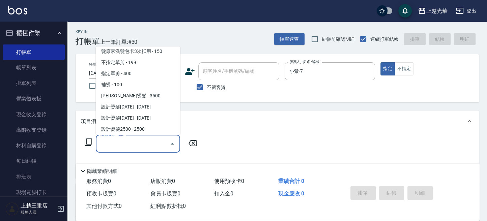
scroll to position [90, 0]
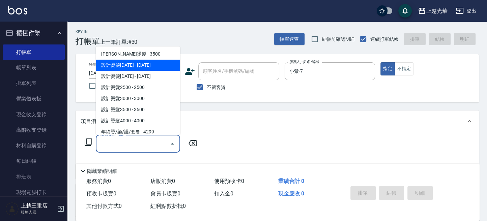
click at [141, 62] on span "設計燙髮[DATE] - [DATE]" at bounding box center [138, 65] width 84 height 11
type input "設計燙髮1500(305)"
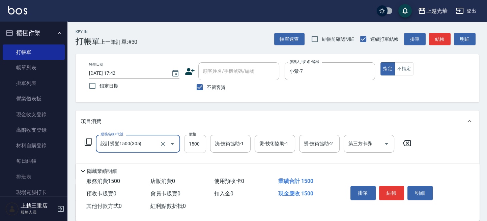
click at [196, 148] on input "1500" at bounding box center [195, 144] width 22 height 18
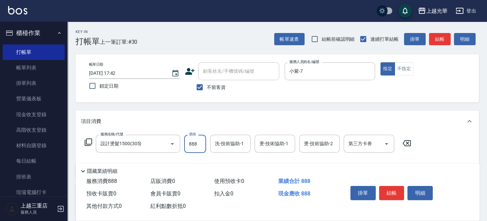
type input "888"
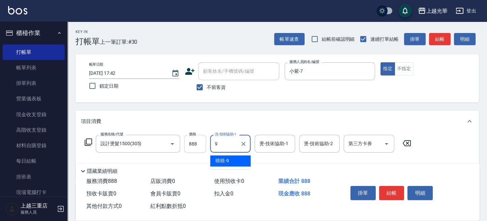
type input "喨喨-9"
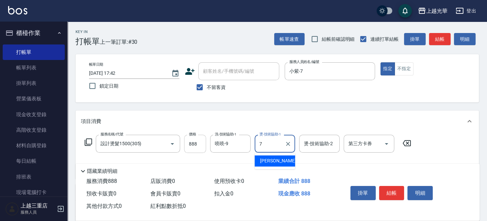
type input "小紫-7"
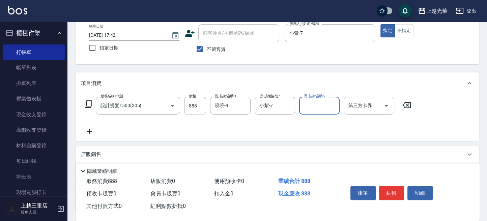
scroll to position [45, 0]
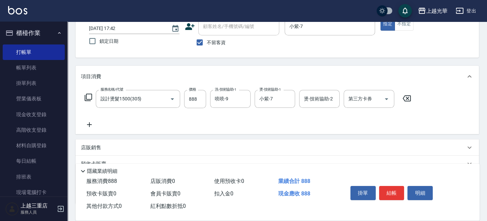
click at [88, 123] on icon at bounding box center [89, 125] width 17 height 8
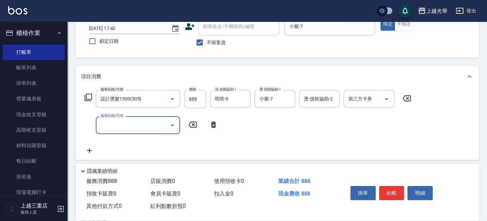
click at [138, 126] on input "服務名稱/代號" at bounding box center [133, 125] width 68 height 12
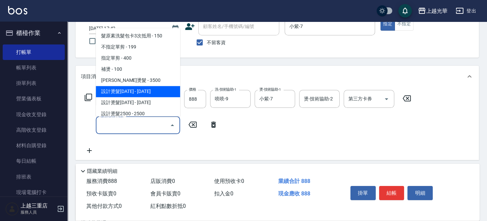
click at [151, 88] on span "設計燙髮[DATE] - [DATE]" at bounding box center [138, 91] width 84 height 11
type input "設計燙髮1500(305)"
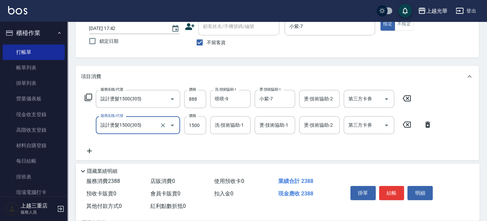
click at [167, 128] on div at bounding box center [167, 125] width 19 height 18
click at [161, 126] on icon "Clear" at bounding box center [163, 125] width 7 height 7
click at [150, 125] on input "服務名稱/代號" at bounding box center [128, 125] width 59 height 12
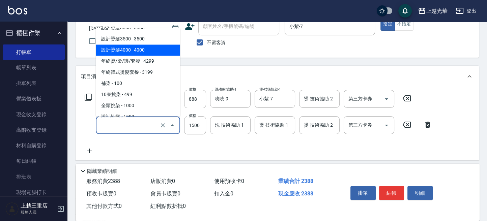
scroll to position [161, 0]
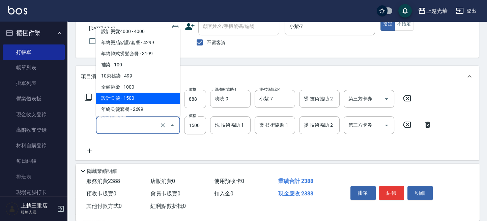
click at [133, 100] on span "設計染髮 - 1500" at bounding box center [138, 98] width 84 height 11
type input "設計染髮(404)"
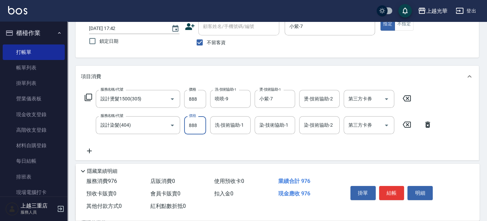
type input "888"
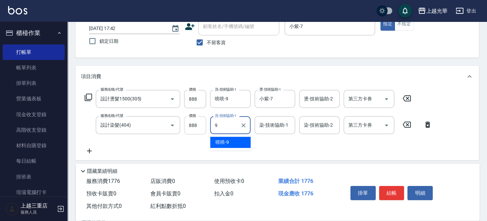
type input "喨喨-9"
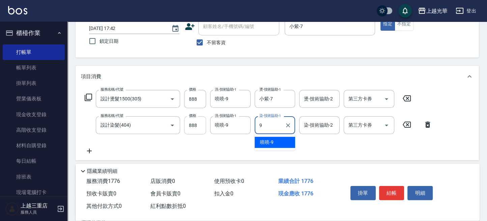
type input "喨喨-9"
click at [88, 150] on icon at bounding box center [89, 151] width 17 height 8
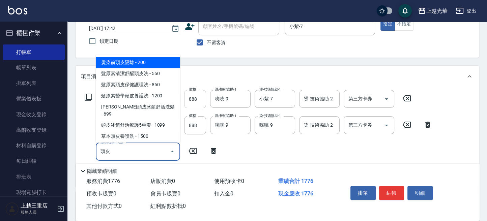
drag, startPoint x: 144, startPoint y: 64, endPoint x: 199, endPoint y: 106, distance: 69.3
click at [144, 64] on span "燙染前頭皮隔離 - 200" at bounding box center [138, 62] width 84 height 11
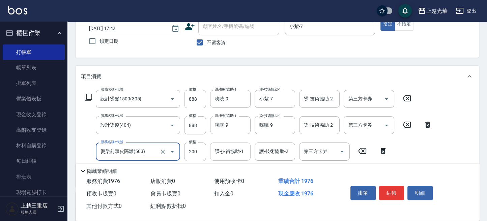
type input "燙染前頭皮隔離(503)"
click at [235, 152] on div "護-技術協助-1 護-技術協助-1" at bounding box center [230, 152] width 40 height 18
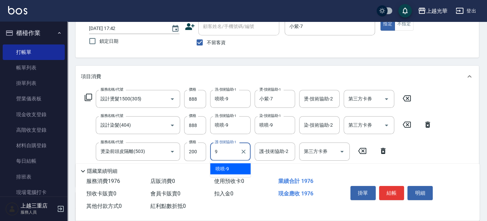
type input "喨喨-9"
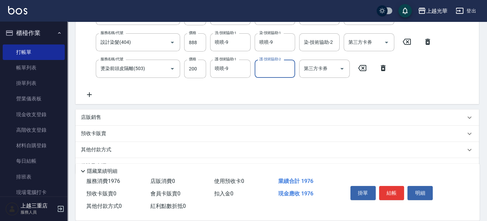
scroll to position [135, 0]
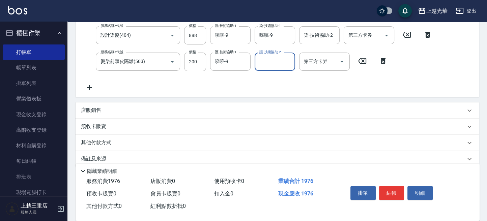
click at [93, 87] on icon at bounding box center [89, 88] width 17 height 8
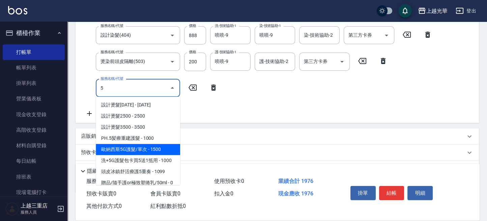
click at [149, 148] on span "歐納西斯5G護髮/單次 - 1500" at bounding box center [138, 149] width 84 height 11
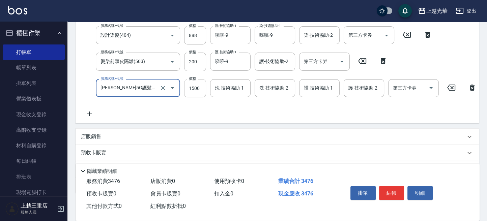
type input "[PERSON_NAME]5G護髮/單次(514)"
click at [193, 90] on input "1500" at bounding box center [195, 88] width 22 height 18
type input "1000"
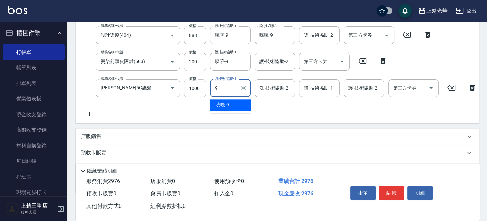
type input "喨喨-9"
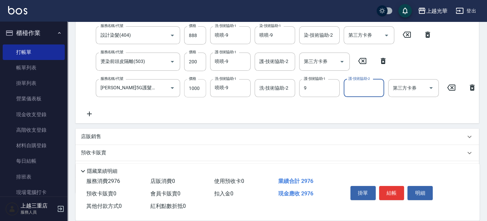
type input "喨喨-9"
click at [282, 99] on div "服務名稱/代號 設計燙髮1500(305) 服務名稱/代號 價格 888 價格 洗-技術協助-1 喨喨-9 洗-技術協助-1 燙-技術協助-1 小紫-7 燙-…" at bounding box center [281, 59] width 400 height 118
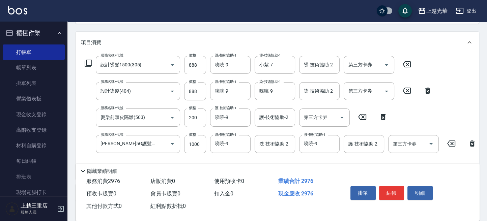
scroll to position [90, 0]
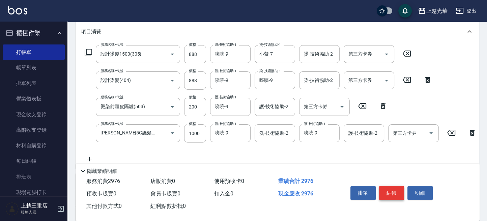
click at [391, 189] on button "結帳" at bounding box center [391, 193] width 25 height 14
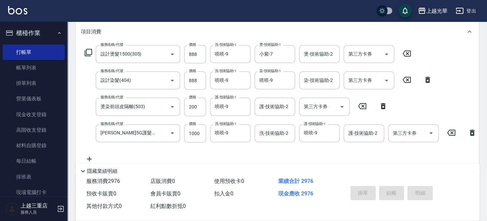
type input "[DATE] 17:43"
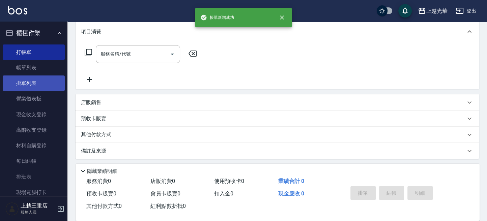
scroll to position [0, 0]
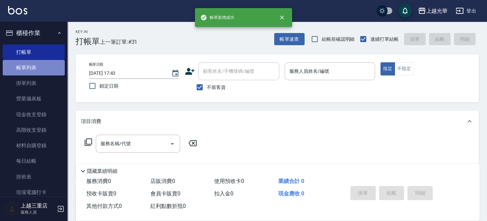
drag, startPoint x: 41, startPoint y: 69, endPoint x: 35, endPoint y: 64, distance: 7.9
click at [41, 69] on link "帳單列表" at bounding box center [34, 68] width 62 height 16
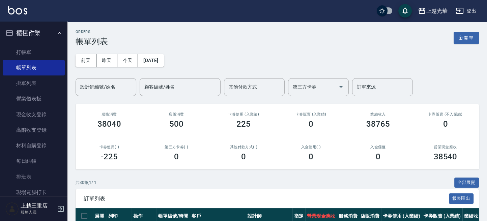
click at [113, 86] on div "設計師編號/姓名 設計師編號/姓名" at bounding box center [106, 87] width 61 height 18
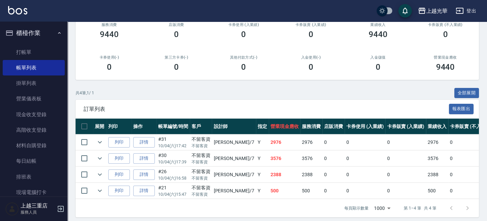
scroll to position [100, 0]
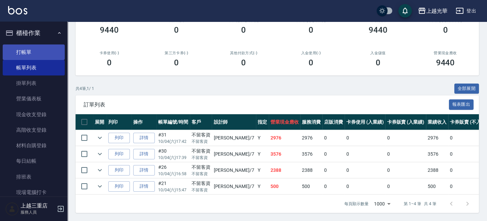
type input "小紫-7"
click at [41, 45] on link "打帳單" at bounding box center [34, 53] width 62 height 16
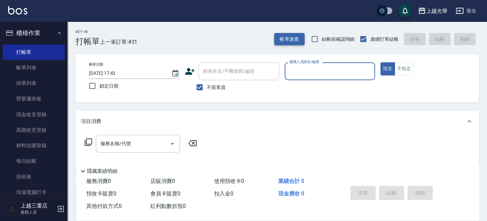
click at [292, 39] on button "帳單速查" at bounding box center [289, 39] width 30 height 12
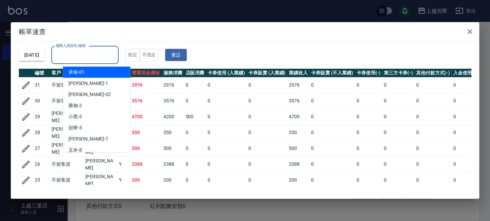
click at [111, 54] on input "服務人員姓名/編號" at bounding box center [84, 55] width 61 height 12
type input "5"
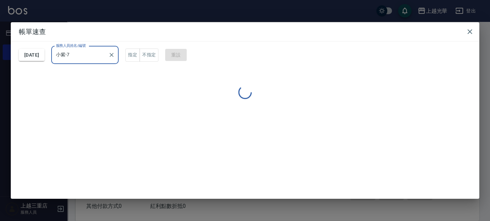
type input "小紫-7"
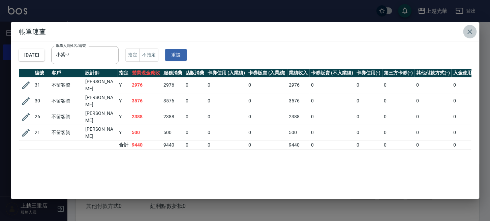
click at [470, 30] on icon "button" at bounding box center [470, 31] width 5 height 5
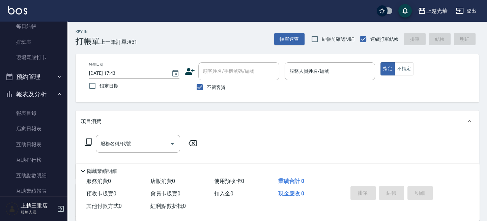
scroll to position [225, 0]
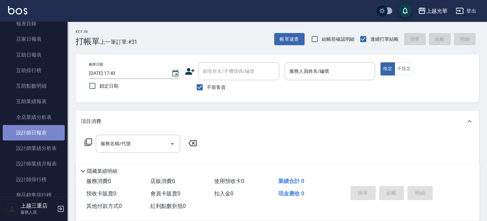
click at [41, 134] on link "設計師日報表" at bounding box center [34, 133] width 62 height 16
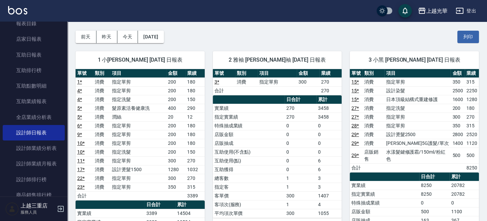
scroll to position [90, 0]
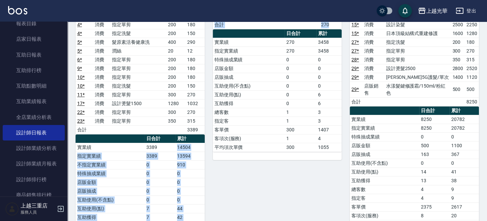
drag, startPoint x: 177, startPoint y: 149, endPoint x: 216, endPoint y: 149, distance: 38.8
click at [219, 150] on div "單號 類別 項目 金額 業績 3 * 消費 指定單剪 300 270 合計 270 日合計 累計 實業績 270 3458 指定實業績 270 3458 特殊…" at bounding box center [277, 81] width 129 height 157
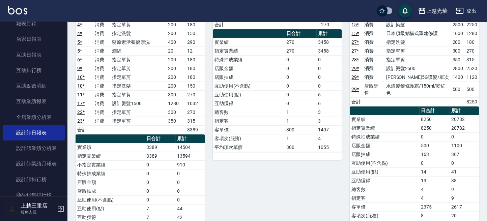
click at [377, 185] on td "總客數" at bounding box center [384, 189] width 69 height 9
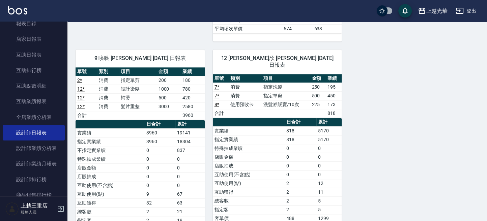
scroll to position [629, 0]
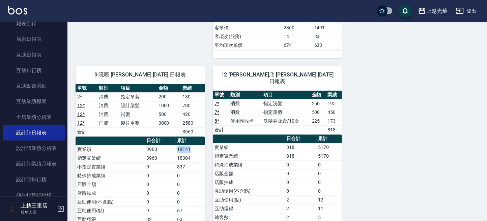
drag, startPoint x: 178, startPoint y: 144, endPoint x: 199, endPoint y: 144, distance: 20.9
click at [197, 145] on td "19141" at bounding box center [189, 149] width 29 height 9
click at [211, 149] on div "12 [PERSON_NAME]欣 [PERSON_NAME] [DATE] 日報表 單號 類別 項目 金額 業績 7 * 消費 指定洗髮 250 195 7…" at bounding box center [273, 171] width 137 height 227
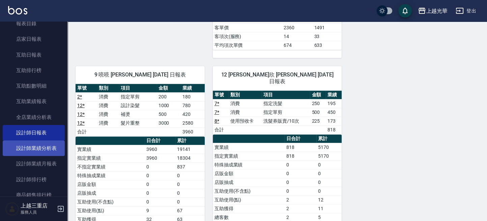
click at [40, 150] on link "設計師業績分析表" at bounding box center [34, 149] width 62 height 16
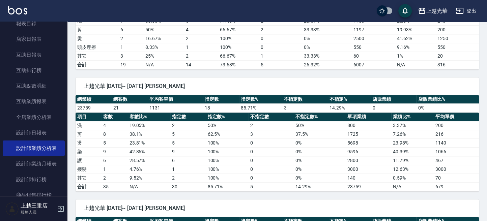
scroll to position [719, 0]
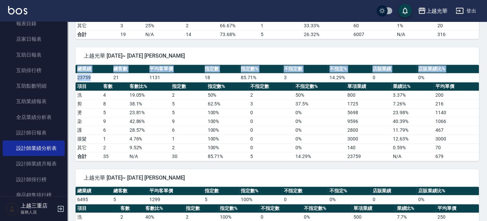
drag, startPoint x: 92, startPoint y: 74, endPoint x: 79, endPoint y: 73, distance: 13.2
click at [76, 73] on td "23759" at bounding box center [94, 77] width 36 height 9
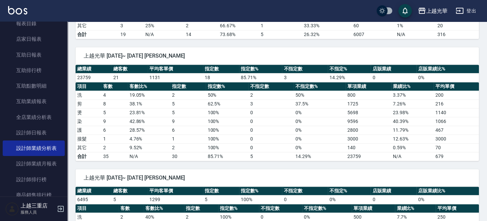
click at [121, 73] on td "21" at bounding box center [130, 77] width 36 height 9
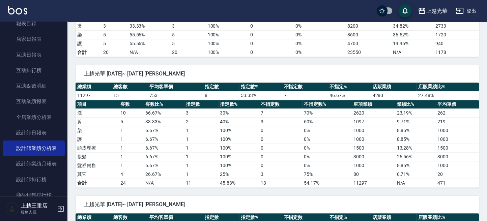
scroll to position [315, 0]
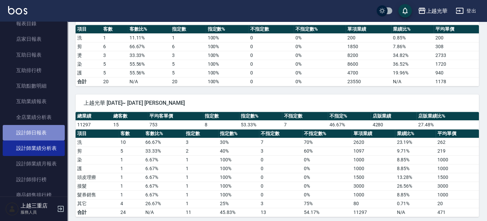
click at [51, 135] on link "設計師日報表" at bounding box center [34, 133] width 62 height 16
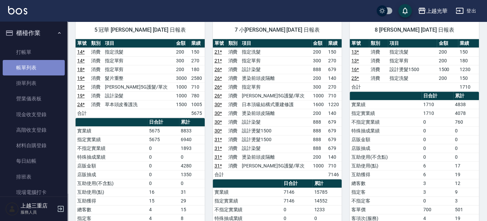
click at [41, 62] on link "帳單列表" at bounding box center [34, 68] width 62 height 16
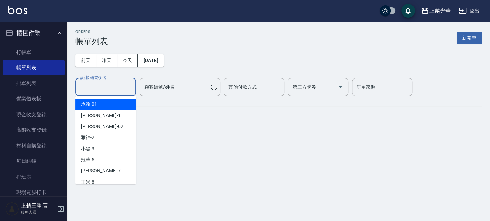
click at [105, 87] on input "設計師編號/姓名" at bounding box center [106, 87] width 55 height 12
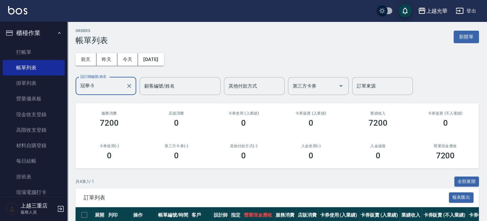
scroll to position [45, 0]
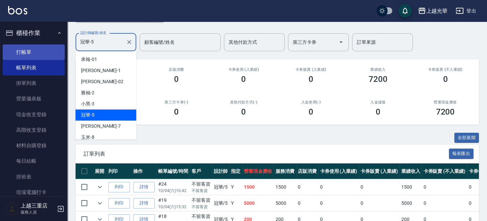
drag, startPoint x: 91, startPoint y: 42, endPoint x: 31, endPoint y: 49, distance: 60.8
click at [36, 48] on div "上越光華 登出 櫃檯作業 打帳單 帳單列表 掛單列表 營業儀表板 現金收支登錄 高階收支登錄 材料自購登錄 每日結帳 排班表 現場電腦打卡 預約管理 預約管理…" at bounding box center [243, 112] width 487 height 315
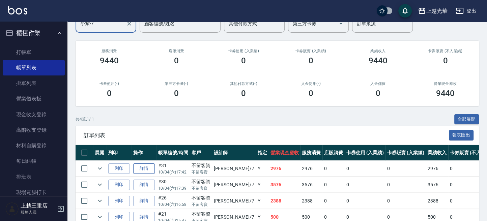
scroll to position [100, 0]
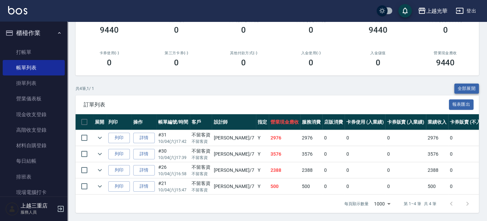
type input "小紫-7"
click at [471, 84] on button "全部展開" at bounding box center [466, 89] width 25 height 10
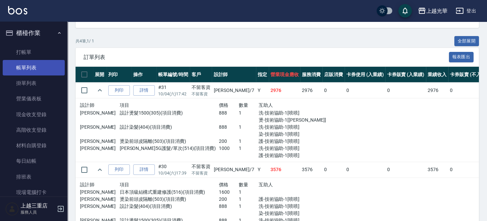
scroll to position [0, 0]
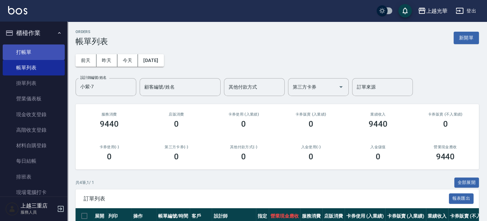
click at [36, 49] on link "打帳單" at bounding box center [34, 53] width 62 height 16
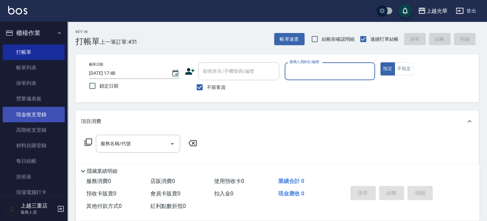
click at [32, 113] on link "現金收支登錄" at bounding box center [34, 115] width 62 height 16
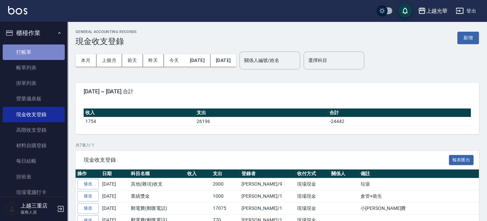
click at [40, 57] on link "打帳單" at bounding box center [34, 53] width 62 height 16
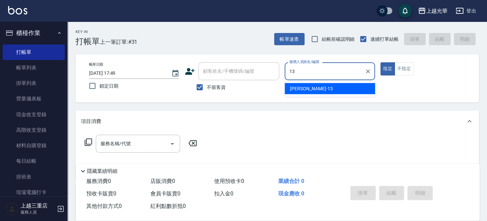
type input "玉華-13"
type button "true"
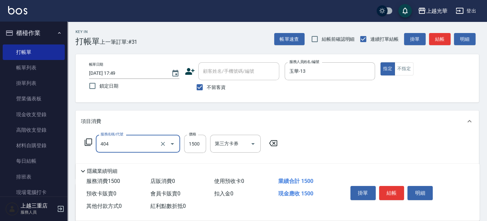
type input "設計染髮(404)"
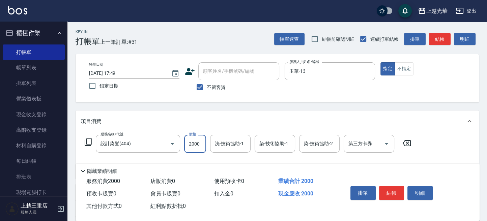
type input "2000"
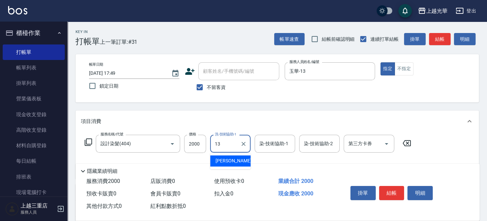
type input "玉華-13"
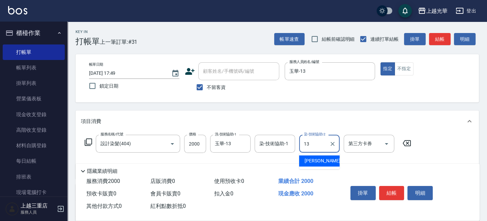
type input "玉華-13"
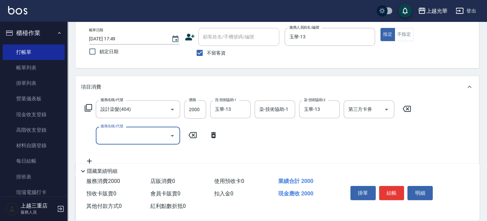
scroll to position [45, 0]
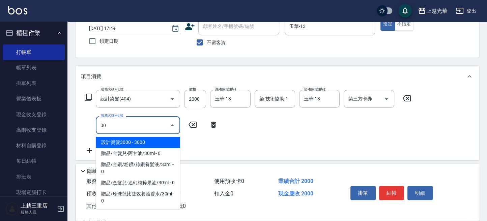
type input "3"
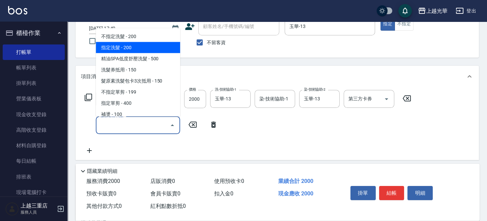
type input "a"
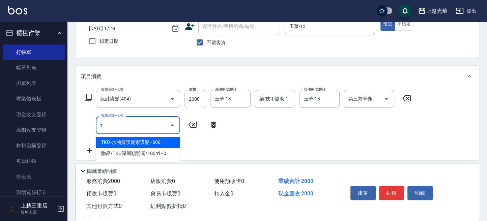
drag, startPoint x: 162, startPoint y: 142, endPoint x: 181, endPoint y: 138, distance: 20.1
click at [163, 142] on span "TKO-水油質護髮素護髮 - 600" at bounding box center [138, 142] width 84 height 11
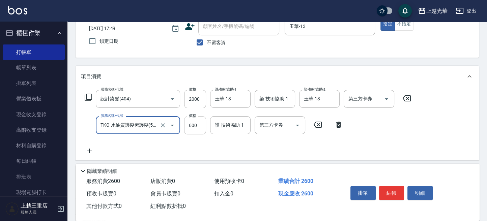
type input "TKO-水油質護髮素護髮(521)"
click at [195, 125] on input "600" at bounding box center [195, 125] width 22 height 18
click at [200, 123] on input "300" at bounding box center [195, 125] width 22 height 18
type input "600"
type input "."
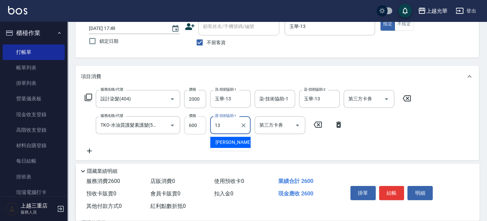
type input "玉華-13"
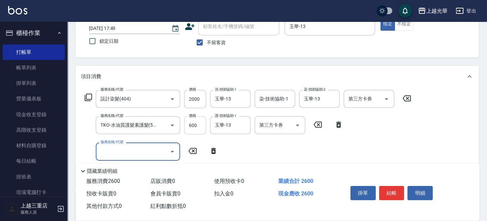
scroll to position [0, 0]
click at [363, 136] on div "服務名稱/代號 設計染髮(404) 服務名稱/代號 價格 2000 價格 洗-技術協助-1 玉華-13 洗-技術協助-1 染-技術協助-1 染-技術協助-1 …" at bounding box center [248, 135] width 334 height 91
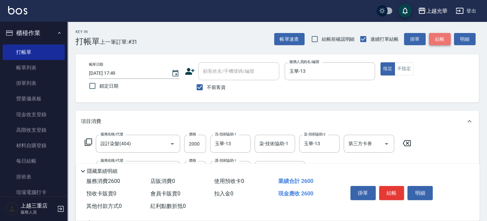
click at [439, 36] on button "結帳" at bounding box center [440, 39] width 22 height 12
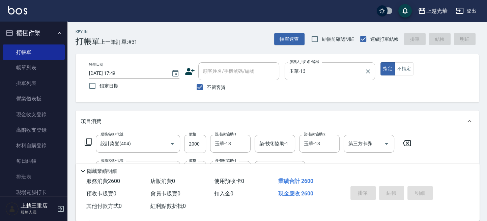
type input "[DATE] 18:11"
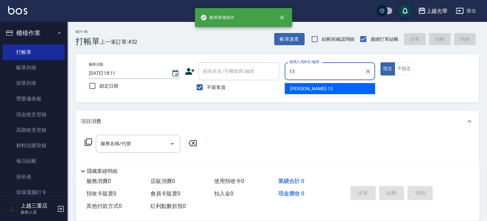
type input "玉華-13"
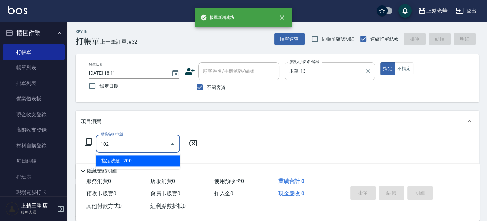
type input "指定洗髮(102)"
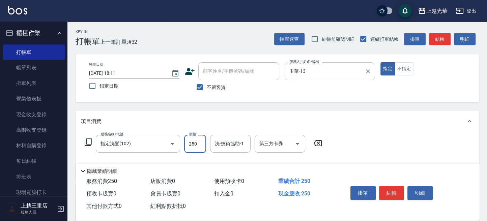
type input "250"
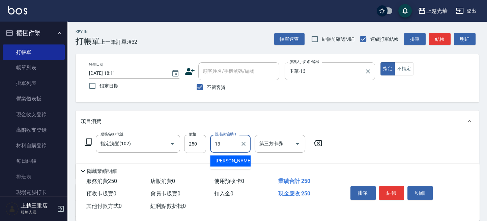
type input "玉華-13"
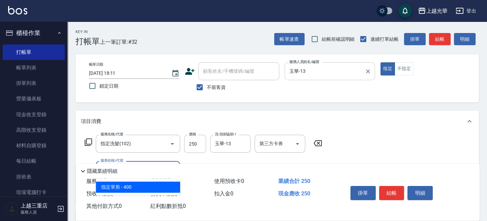
type input "指定單剪(203)"
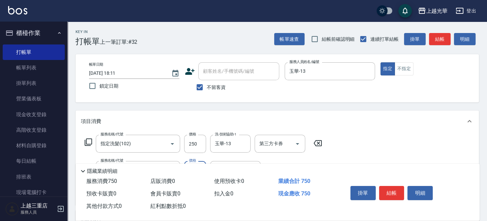
type input "500"
click at [344, 92] on div "帳單日期 [DATE] 18:11 鎖定日期 顧客姓名/手機號碼/編號 顧客姓名/手機號碼/編號 不留客資 服務人員姓名/編號 [PERSON_NAME]-1…" at bounding box center [277, 78] width 387 height 32
click at [442, 41] on button "結帳" at bounding box center [440, 39] width 22 height 12
type input "[DATE] 18:12"
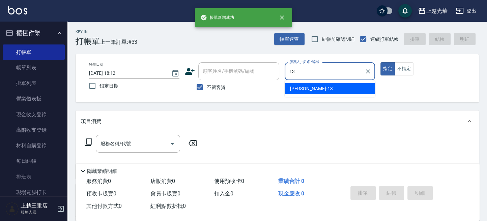
type input "玉華-13"
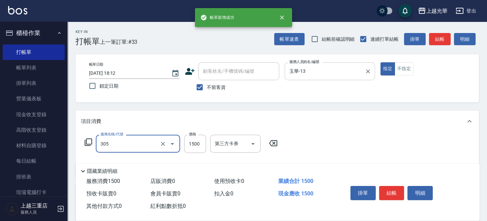
type input "設計燙髮1500(305)"
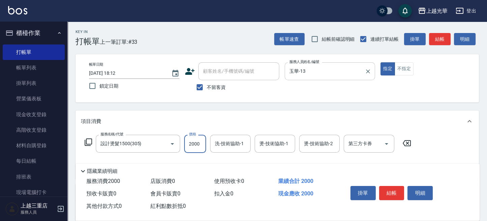
type input "2000"
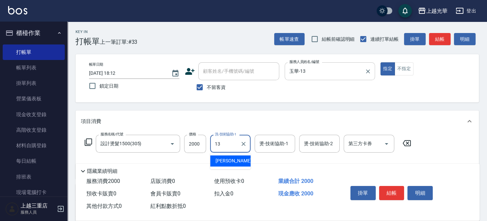
type input "玉華-13"
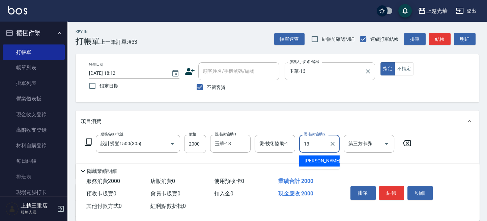
type input "玉華-13"
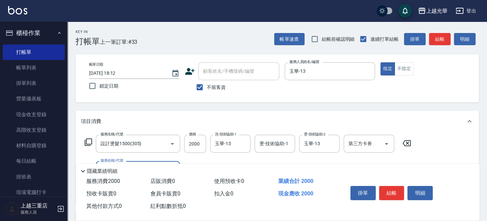
click at [393, 90] on div "帳單日期 [DATE] 18:12 鎖定日期 顧客姓名/手機號碼/編號 顧客姓名/手機號碼/編號 不留客資 服務人員姓名/編號 [PERSON_NAME]-1…" at bounding box center [277, 78] width 387 height 32
click at [441, 37] on button "結帳" at bounding box center [440, 39] width 22 height 12
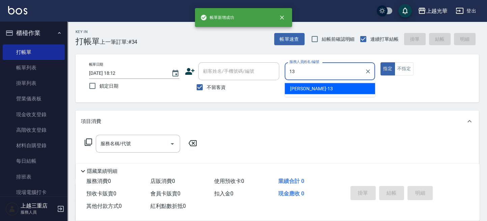
type input "玉華-13"
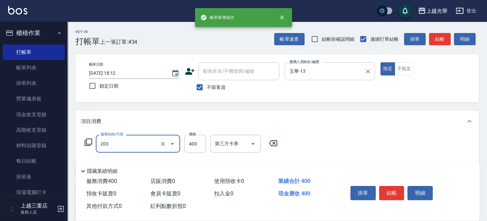
type input "指定單剪(203)"
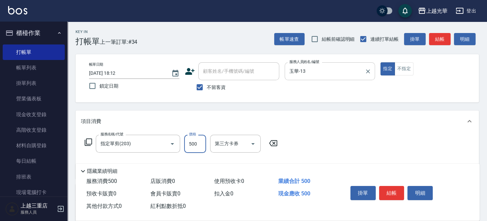
type input "500"
drag, startPoint x: 365, startPoint y: 92, endPoint x: 424, endPoint y: 59, distance: 67.3
click at [367, 91] on div "帳單日期 [DATE] 18:12 鎖定日期 顧客姓名/手機號碼/編號 顧客姓名/手機號碼/編號 不留客資 服務人員姓名/編號 [PERSON_NAME]-1…" at bounding box center [277, 78] width 387 height 32
click at [442, 38] on button "結帳" at bounding box center [440, 39] width 22 height 12
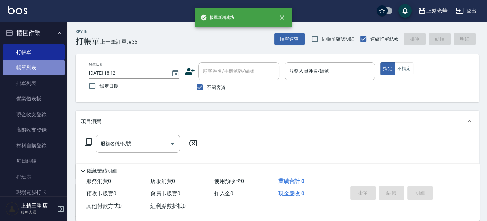
click at [48, 63] on link "帳單列表" at bounding box center [34, 68] width 62 height 16
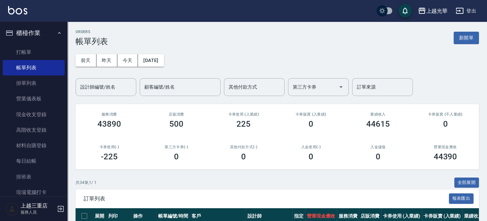
click at [115, 88] on input "設計師編號/姓名" at bounding box center [106, 87] width 55 height 12
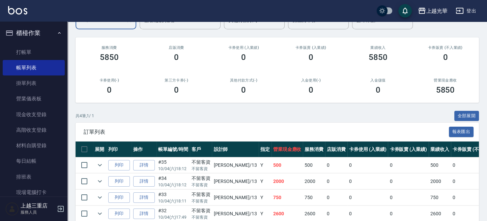
scroll to position [100, 0]
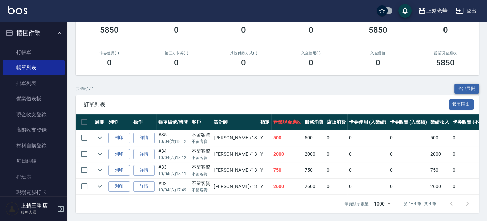
type input "玉華-13"
click at [464, 84] on button "全部展開" at bounding box center [466, 89] width 25 height 10
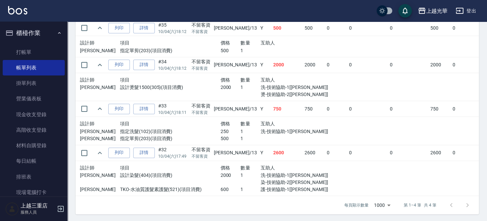
scroll to position [211, 0]
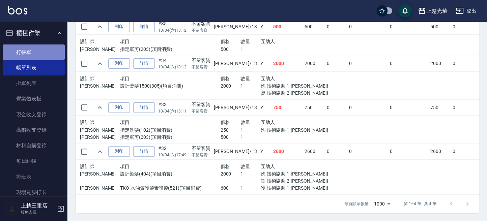
click at [34, 49] on link "打帳單" at bounding box center [34, 53] width 62 height 16
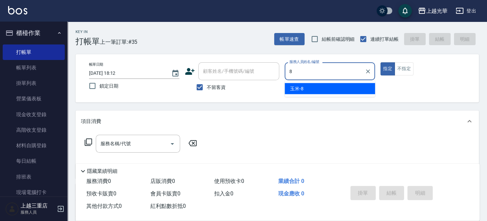
type input "玉米-8"
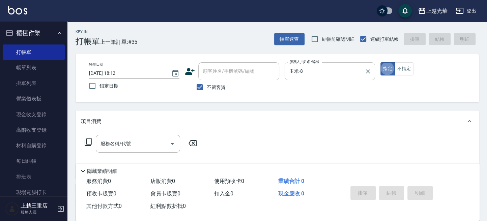
type button "true"
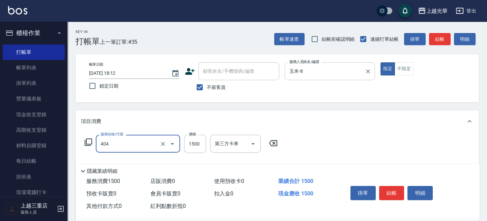
type input "設計染髮(404)"
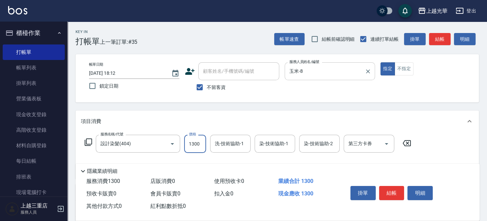
type input "1300"
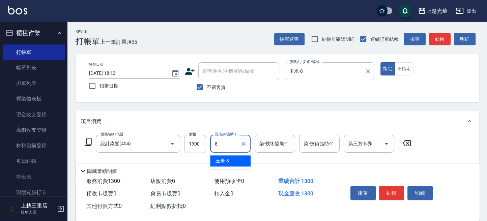
type input "玉米-8"
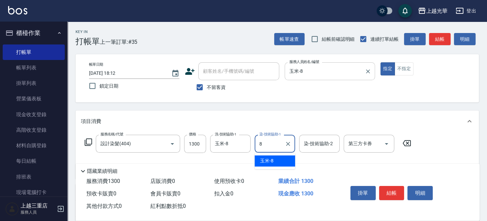
type input "玉米-8"
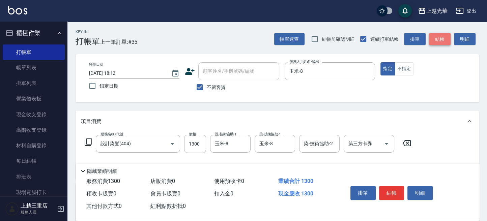
click at [441, 38] on button "結帳" at bounding box center [440, 39] width 22 height 12
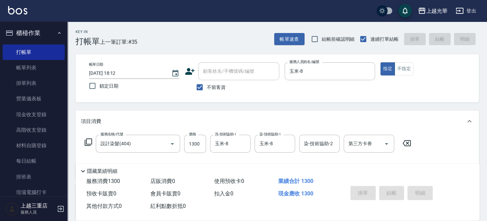
type input "[DATE] 18:26"
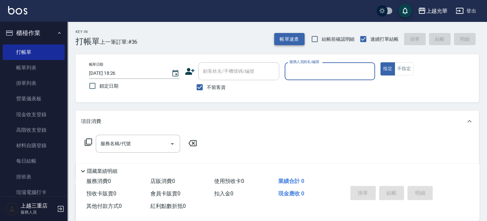
click at [292, 33] on button "帳單速查" at bounding box center [289, 39] width 30 height 12
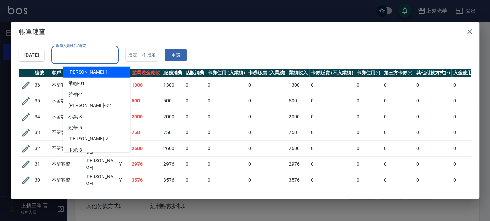
click at [74, 55] on input "服務人員姓名/編號" at bounding box center [84, 55] width 61 height 12
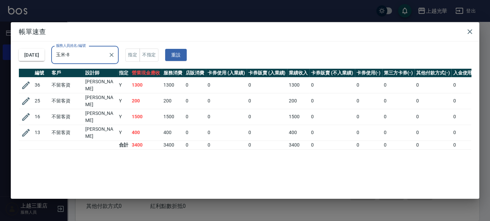
type input "玉米-8"
drag, startPoint x: 152, startPoint y: 106, endPoint x: 180, endPoint y: 74, distance: 43.1
click at [149, 109] on td "1500" at bounding box center [146, 117] width 32 height 16
drag, startPoint x: 240, startPoint y: 45, endPoint x: 273, endPoint y: 36, distance: 33.6
click at [241, 45] on div "[DATE] 服務人員姓名/編號 玉米-8 服務人員姓名/編號 指定 不指定 重設" at bounding box center [245, 54] width 453 height 27
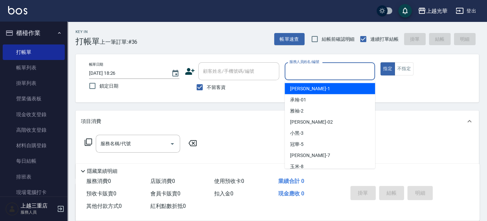
drag, startPoint x: 301, startPoint y: 73, endPoint x: 290, endPoint y: 82, distance: 13.9
click at [292, 79] on div "服務人員姓名/編號" at bounding box center [330, 71] width 90 height 18
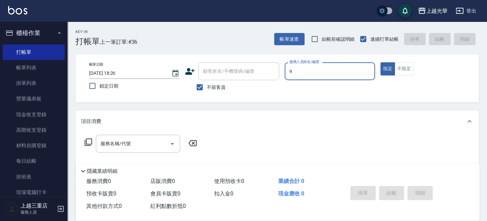
type input "喨喨-9"
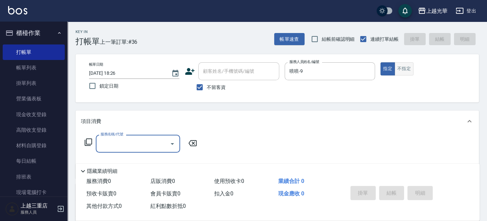
drag, startPoint x: 399, startPoint y: 66, endPoint x: 396, endPoint y: 68, distance: 3.6
click at [398, 67] on button "不指定" at bounding box center [404, 68] width 19 height 13
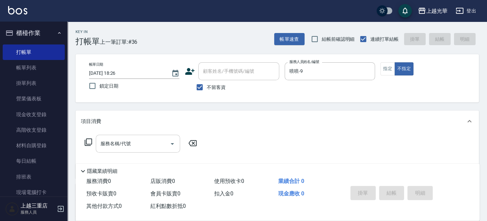
click at [145, 138] on input "服務名稱/代號" at bounding box center [133, 144] width 68 height 12
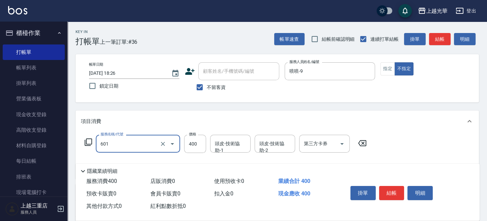
type input "髮原素活養健康洗(601)"
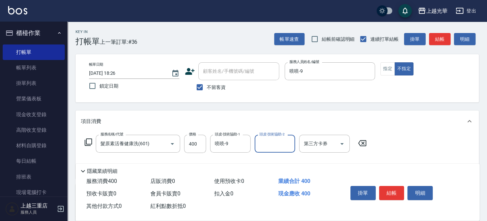
click at [399, 189] on button "結帳" at bounding box center [391, 193] width 25 height 14
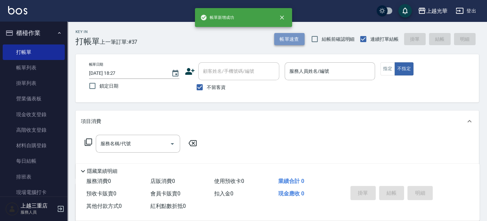
click at [289, 43] on button "帳單速查" at bounding box center [289, 39] width 30 height 12
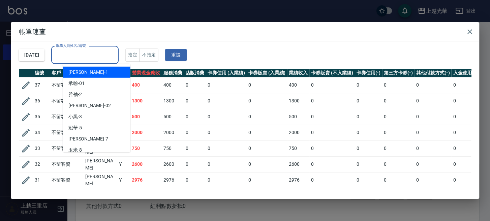
click at [110, 58] on input "服務人員姓名/編號" at bounding box center [84, 55] width 61 height 12
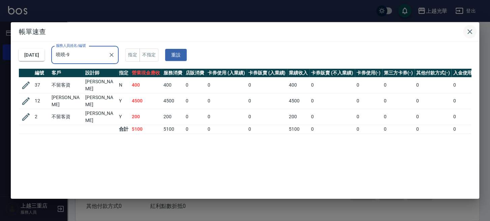
click at [469, 35] on icon "button" at bounding box center [470, 32] width 8 height 8
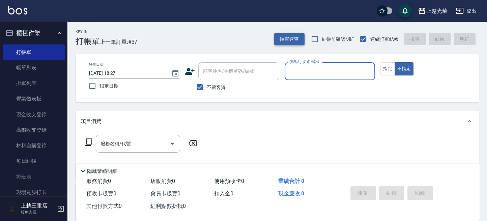
click at [284, 44] on button "帳單速查" at bounding box center [289, 39] width 30 height 12
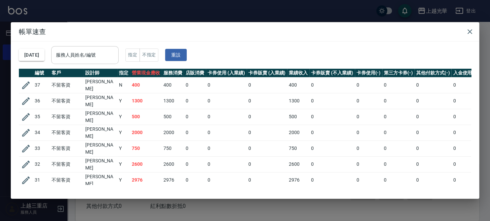
click at [119, 57] on div "服務人員姓名/編號" at bounding box center [84, 55] width 67 height 18
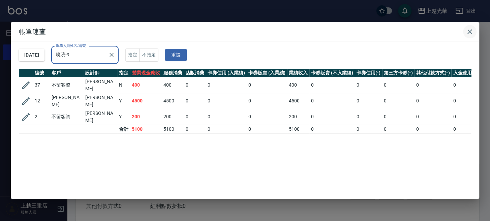
drag, startPoint x: 470, startPoint y: 32, endPoint x: 468, endPoint y: 37, distance: 5.3
click at [469, 32] on icon "button" at bounding box center [470, 32] width 8 height 8
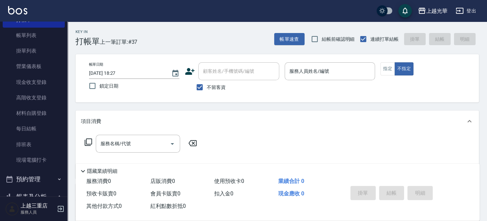
scroll to position [45, 0]
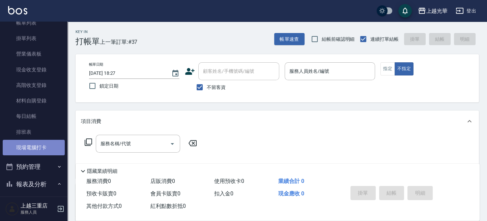
click at [42, 144] on link "現場電腦打卡" at bounding box center [34, 148] width 62 height 16
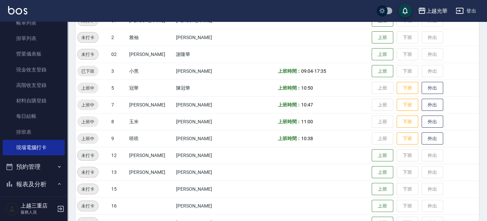
scroll to position [135, 0]
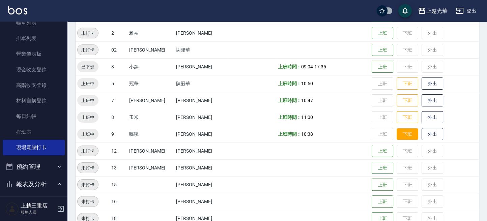
click at [400, 134] on button "下班" at bounding box center [408, 134] width 22 height 12
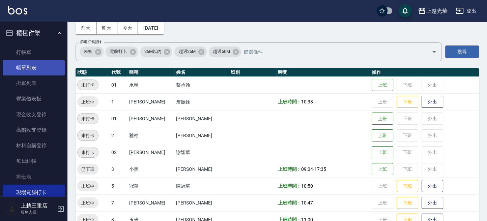
scroll to position [0, 0]
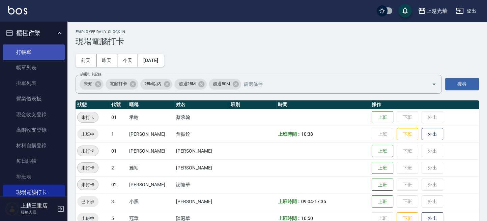
click at [28, 58] on link "打帳單" at bounding box center [34, 53] width 62 height 16
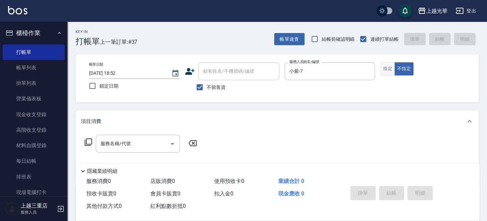
click at [390, 70] on button "指定" at bounding box center [387, 68] width 15 height 13
click at [141, 147] on input "服務名稱/代號" at bounding box center [133, 144] width 68 height 12
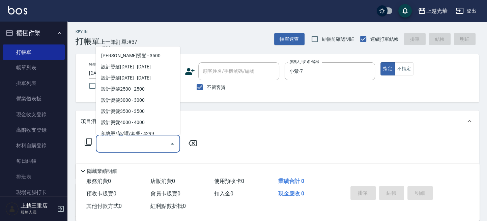
scroll to position [90, 0]
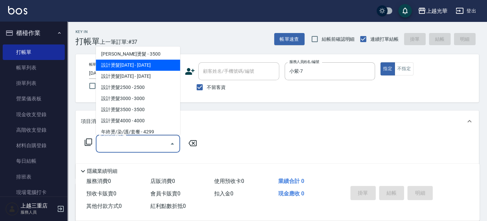
click at [153, 65] on span "設計燙髮[DATE] - [DATE]" at bounding box center [138, 65] width 84 height 11
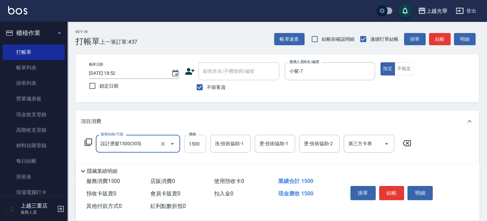
click at [199, 149] on input "1500" at bounding box center [195, 144] width 22 height 18
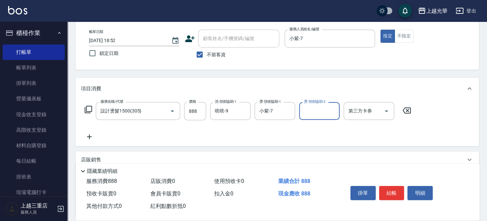
scroll to position [45, 0]
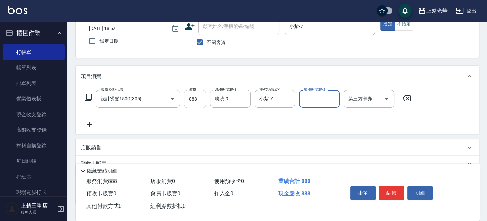
click at [94, 126] on icon at bounding box center [89, 125] width 17 height 8
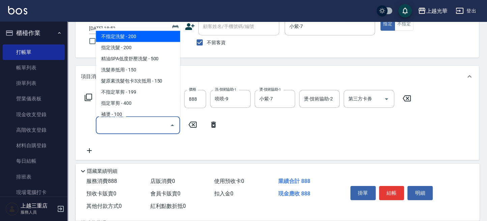
click at [118, 127] on input "服務名稱/代號" at bounding box center [133, 125] width 68 height 12
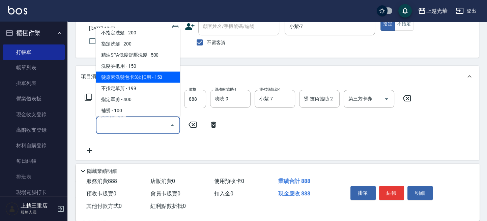
scroll to position [0, 0]
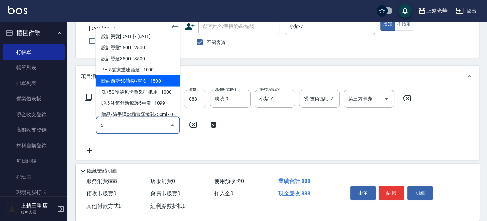
click at [153, 82] on span "歐納西斯5G護髮/單次 - 1500" at bounding box center [138, 80] width 84 height 11
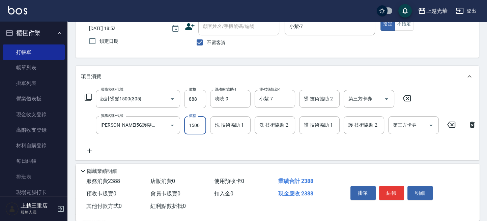
click at [196, 128] on input "1500" at bounding box center [195, 125] width 22 height 18
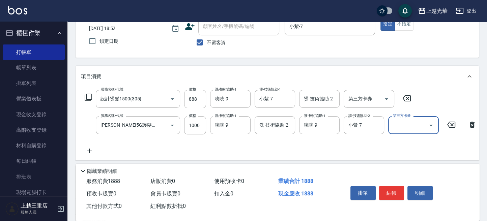
click at [353, 147] on div "服務名稱/代號 設計燙髮1500(305) 服務名稱/代號 價格 888 價格 洗-技術協助-1 喨喨-9 洗-技術協助-1 燙-技術協助-1 小紫-7 燙-…" at bounding box center [281, 122] width 400 height 65
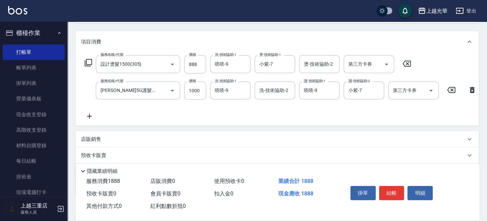
scroll to position [90, 0]
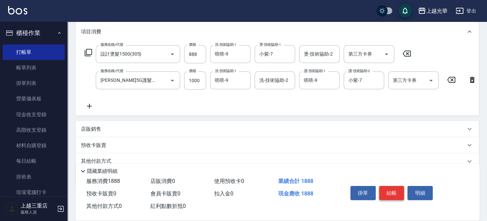
click at [390, 190] on button "結帳" at bounding box center [391, 193] width 25 height 14
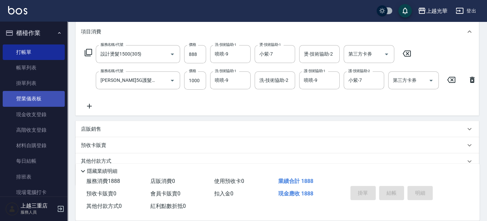
scroll to position [0, 0]
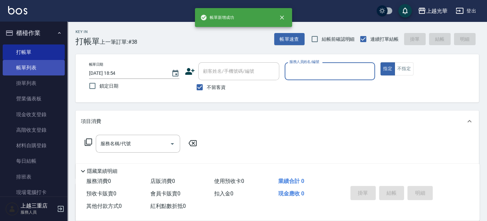
click at [45, 66] on link "帳單列表" at bounding box center [34, 68] width 62 height 16
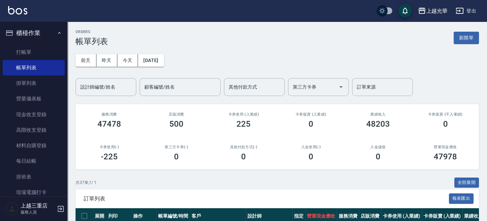
click at [94, 81] on div "設計師編號/姓名 設計師編號/姓名" at bounding box center [106, 87] width 61 height 18
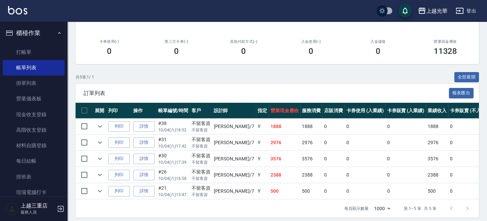
scroll to position [116, 0]
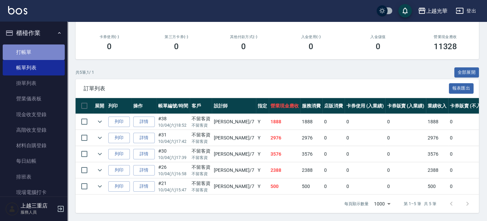
click at [38, 52] on link "打帳單" at bounding box center [34, 53] width 62 height 16
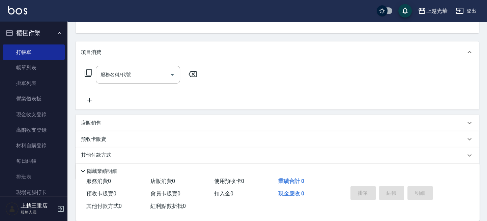
scroll to position [91, 0]
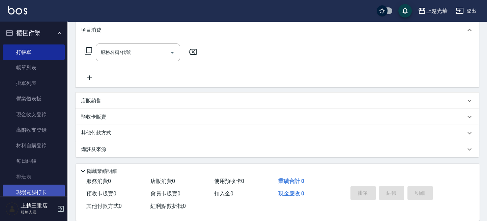
click at [49, 193] on link "現場電腦打卡" at bounding box center [34, 193] width 62 height 16
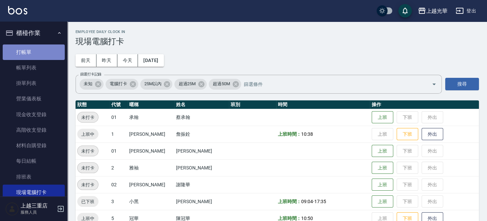
click at [34, 51] on link "打帳單" at bounding box center [34, 53] width 62 height 16
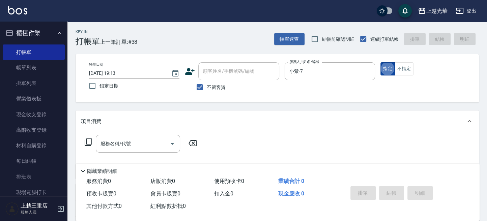
drag, startPoint x: 393, startPoint y: 67, endPoint x: 382, endPoint y: 75, distance: 13.5
click at [393, 67] on button "指定" at bounding box center [387, 68] width 15 height 13
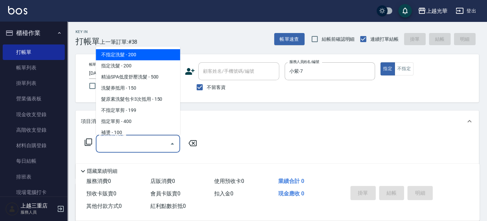
click at [127, 145] on input "服務名稱/代號" at bounding box center [133, 144] width 68 height 12
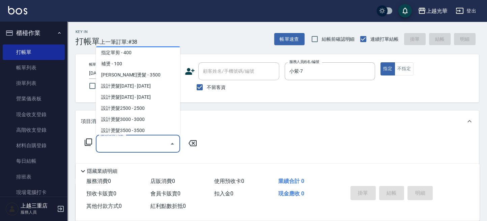
scroll to position [90, 0]
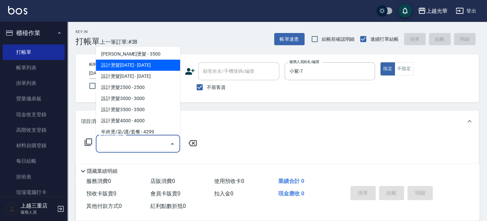
click at [154, 64] on span "設計燙髮[DATE] - [DATE]" at bounding box center [138, 65] width 84 height 11
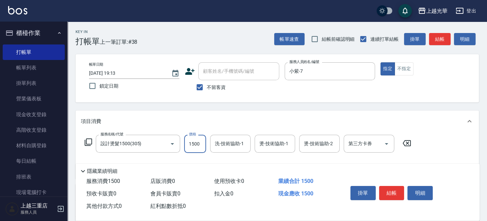
click at [195, 148] on input "1500" at bounding box center [195, 144] width 22 height 18
drag, startPoint x: 253, startPoint y: 114, endPoint x: 248, endPoint y: 114, distance: 5.1
click at [252, 114] on div "項目消費" at bounding box center [277, 122] width 403 height 22
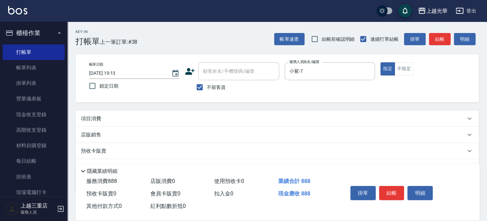
click at [297, 118] on div "項目消費" at bounding box center [273, 118] width 384 height 7
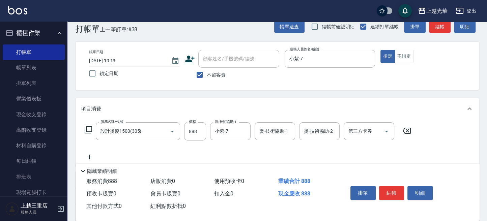
scroll to position [0, 0]
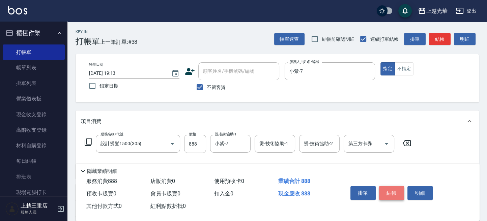
click at [395, 191] on button "結帳" at bounding box center [391, 193] width 25 height 14
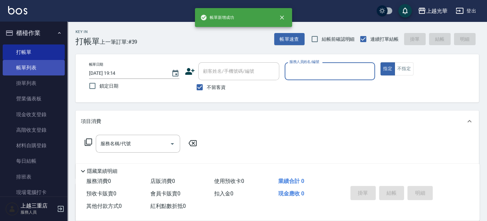
click at [33, 66] on link "帳單列表" at bounding box center [34, 68] width 62 height 16
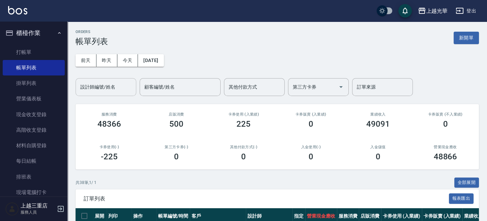
click at [103, 84] on input "設計師編號/姓名" at bounding box center [106, 87] width 55 height 12
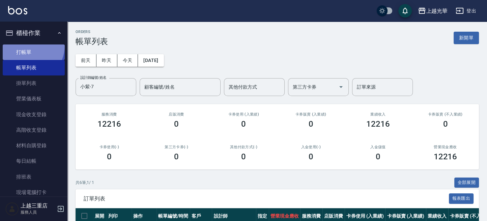
click at [29, 46] on link "打帳單" at bounding box center [34, 53] width 62 height 16
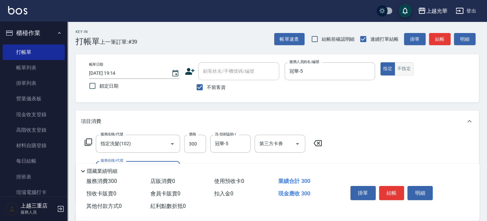
click at [399, 69] on button "不指定" at bounding box center [404, 68] width 19 height 13
click at [125, 147] on input "指定洗髮(102)" at bounding box center [128, 144] width 59 height 12
click at [442, 36] on button "結帳" at bounding box center [440, 39] width 22 height 12
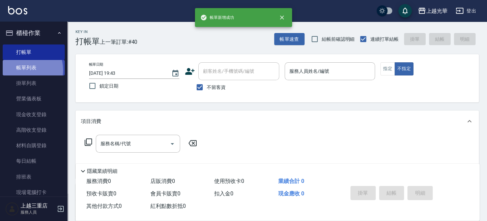
click at [21, 70] on link "帳單列表" at bounding box center [34, 68] width 62 height 16
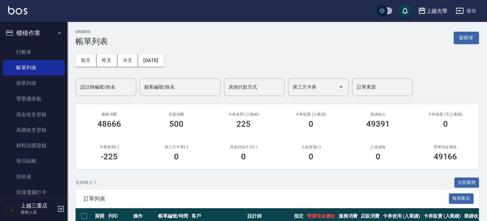
click at [109, 88] on div "設計師編號/姓名 設計師編號/姓名" at bounding box center [106, 87] width 61 height 18
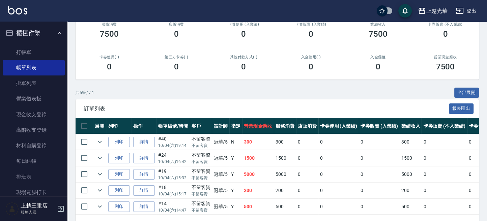
scroll to position [116, 0]
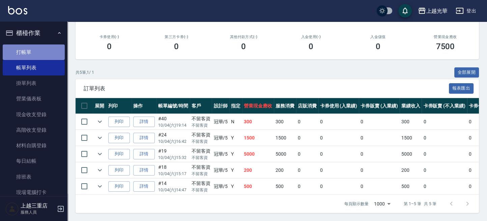
click at [44, 52] on link "打帳單" at bounding box center [34, 53] width 62 height 16
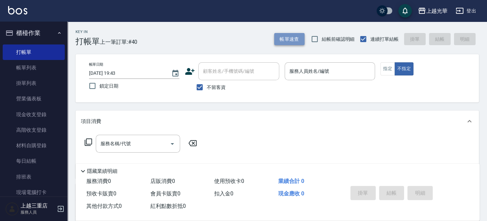
click at [291, 40] on button "帳單速查" at bounding box center [289, 39] width 30 height 12
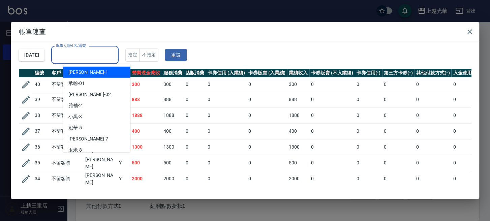
click at [103, 50] on input "服務人員姓名/編號" at bounding box center [84, 55] width 61 height 12
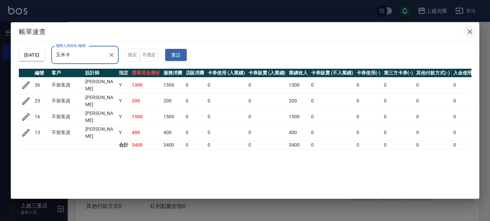
click at [467, 33] on icon "button" at bounding box center [470, 32] width 8 height 8
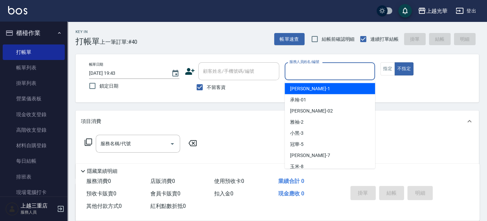
click at [323, 77] on input "服務人員姓名/編號" at bounding box center [330, 71] width 84 height 12
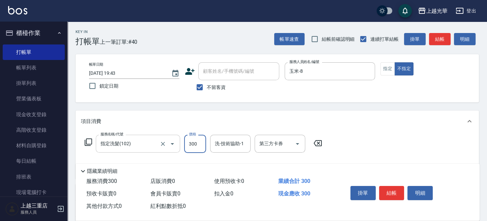
click at [132, 141] on input "指定洗髮(102)" at bounding box center [128, 144] width 59 height 12
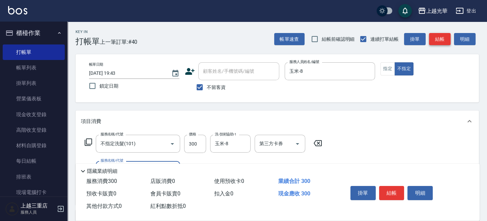
click at [438, 37] on button "結帳" at bounding box center [440, 39] width 22 height 12
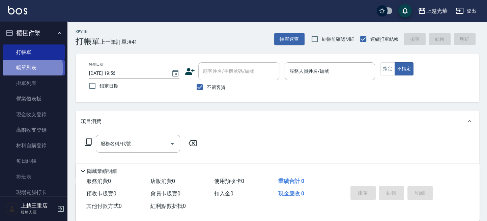
click at [30, 68] on link "帳單列表" at bounding box center [34, 68] width 62 height 16
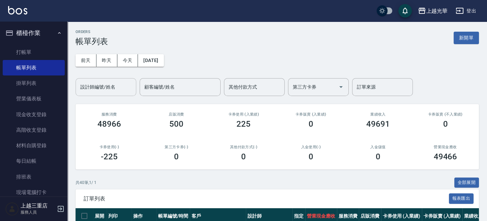
click at [109, 84] on input "設計師編號/姓名" at bounding box center [106, 87] width 55 height 12
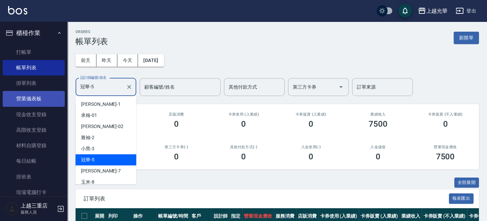
drag, startPoint x: 111, startPoint y: 86, endPoint x: 19, endPoint y: 95, distance: 92.5
click at [0, 101] on html "上越光華 登出 櫃檯作業 打帳單 帳單列表 掛單列表 營業儀表板 現金收支登錄 高階收支登錄 材料自購登錄 每日結帳 排班表 現場電腦打卡 預約管理 預約管理…" at bounding box center [243, 166] width 487 height 332
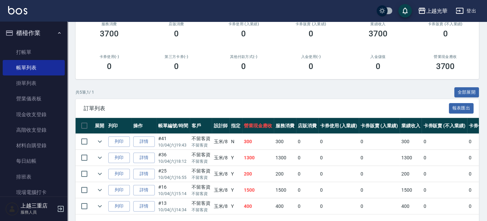
scroll to position [116, 0]
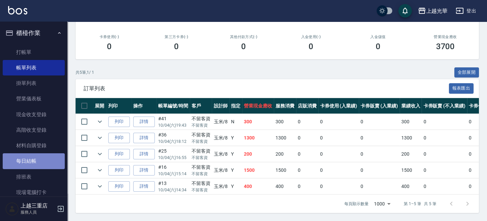
click at [47, 161] on link "每日結帳" at bounding box center [34, 161] width 62 height 16
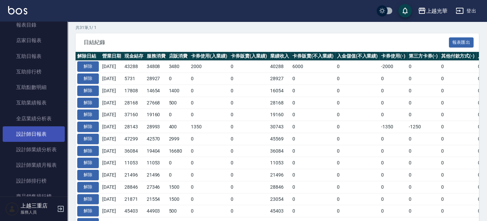
scroll to position [225, 0]
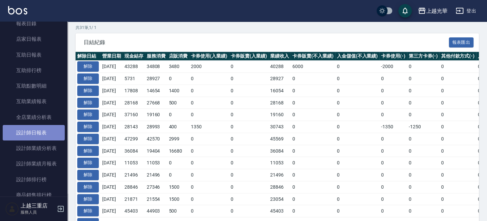
click at [48, 133] on link "設計師日報表" at bounding box center [34, 133] width 62 height 16
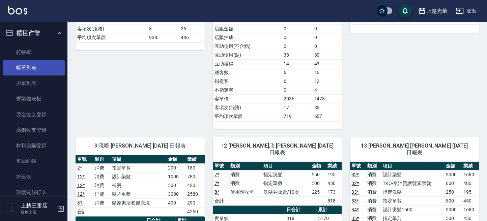
click at [35, 68] on link "帳單列表" at bounding box center [34, 68] width 62 height 16
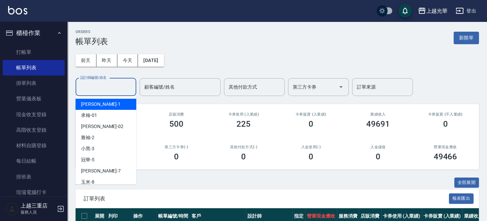
drag, startPoint x: 120, startPoint y: 88, endPoint x: 119, endPoint y: 95, distance: 7.1
click at [119, 88] on input "設計師編號/姓名" at bounding box center [106, 87] width 55 height 12
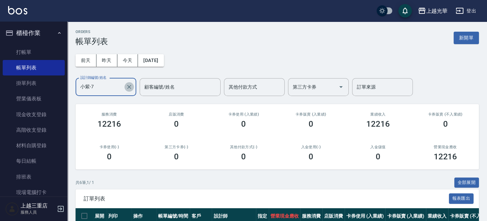
click at [132, 86] on icon "Clear" at bounding box center [129, 87] width 7 height 7
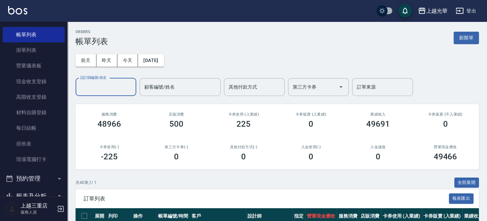
scroll to position [45, 0]
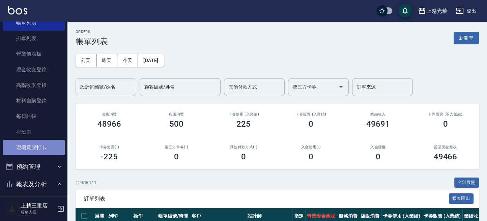
click at [47, 146] on link "現場電腦打卡" at bounding box center [34, 148] width 62 height 16
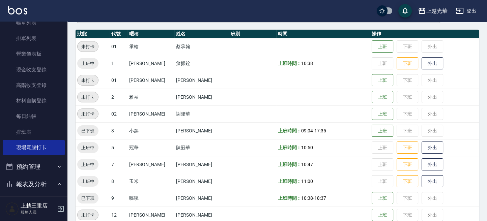
scroll to position [90, 0]
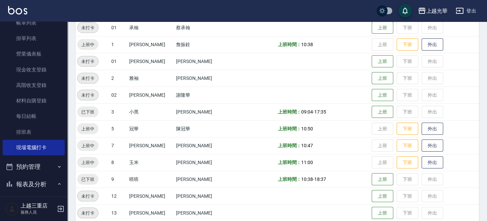
click at [394, 36] on td "上班 下班 外出" at bounding box center [424, 44] width 109 height 17
click at [397, 39] on button "下班" at bounding box center [408, 45] width 22 height 12
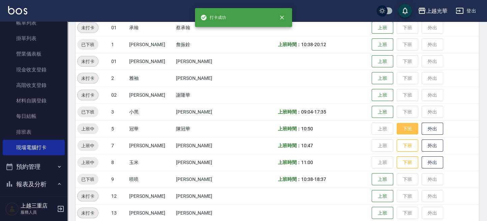
click at [400, 127] on button "下班" at bounding box center [408, 129] width 22 height 12
click at [406, 147] on button "下班" at bounding box center [408, 146] width 22 height 12
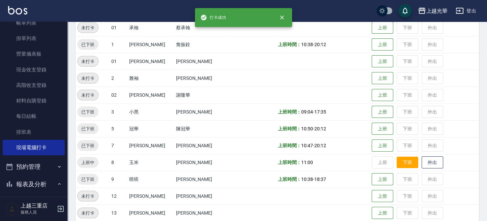
click at [401, 167] on button "下班" at bounding box center [408, 163] width 22 height 12
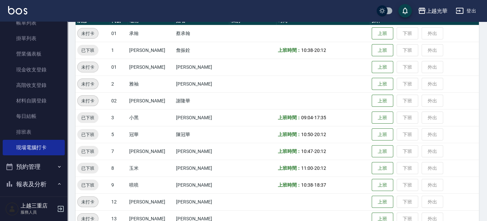
scroll to position [135, 0]
